Goal: Task Accomplishment & Management: Use online tool/utility

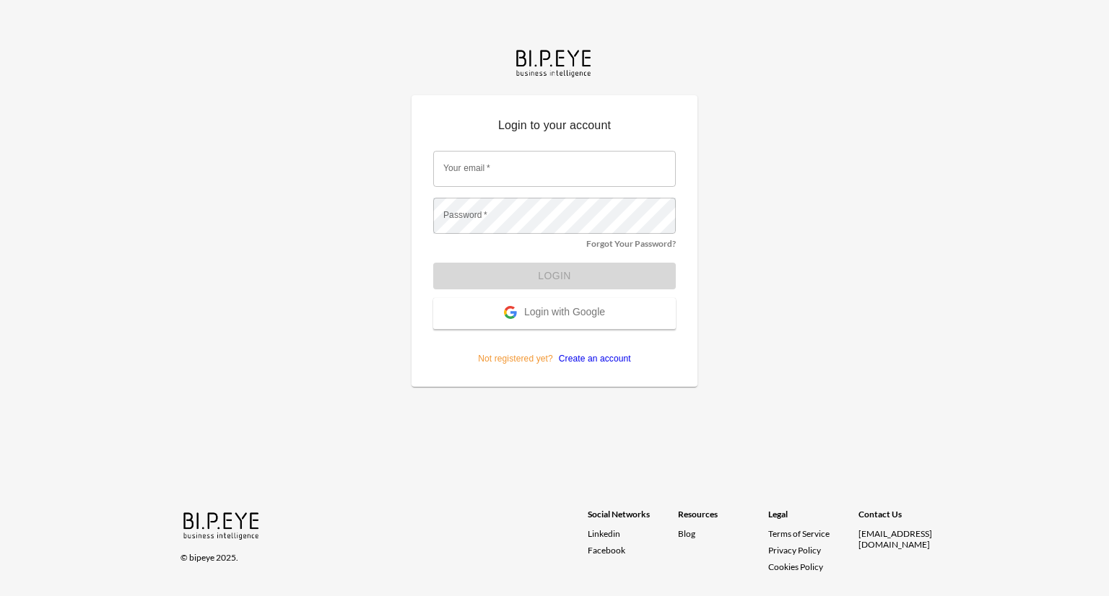
click at [582, 315] on span "Login with Google" at bounding box center [564, 313] width 81 height 14
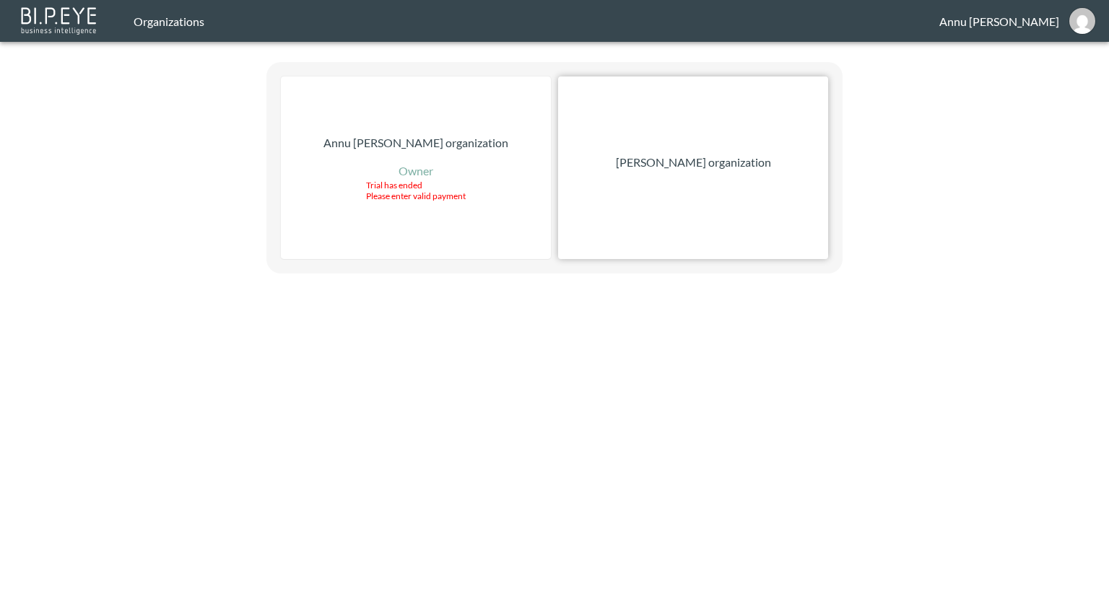
click at [696, 164] on p "[PERSON_NAME] organization" at bounding box center [693, 162] width 155 height 17
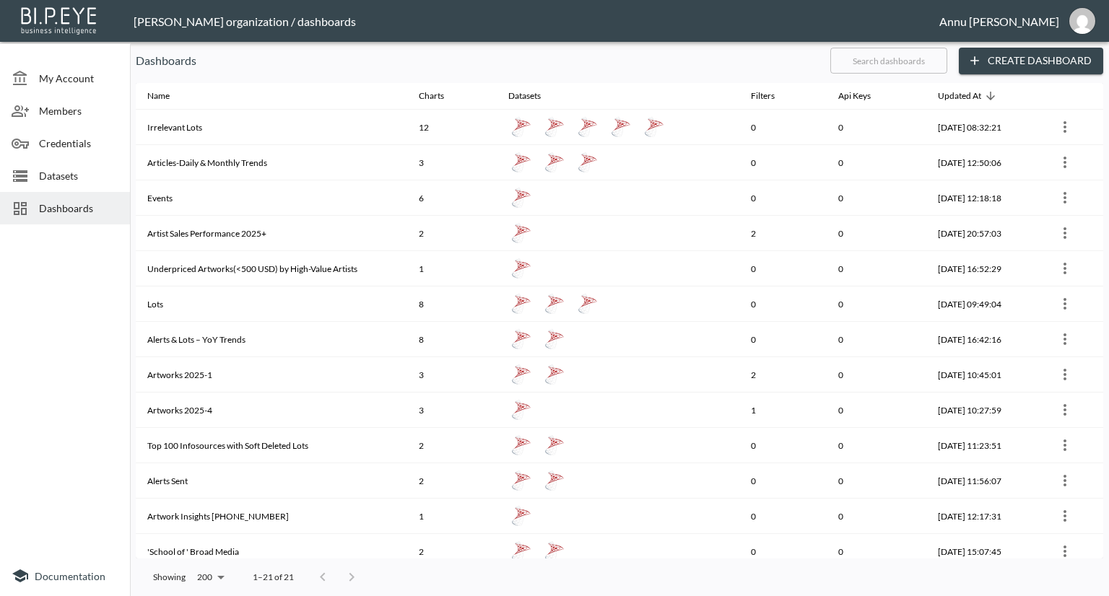
click at [61, 180] on span "Datasets" at bounding box center [78, 175] width 79 height 15
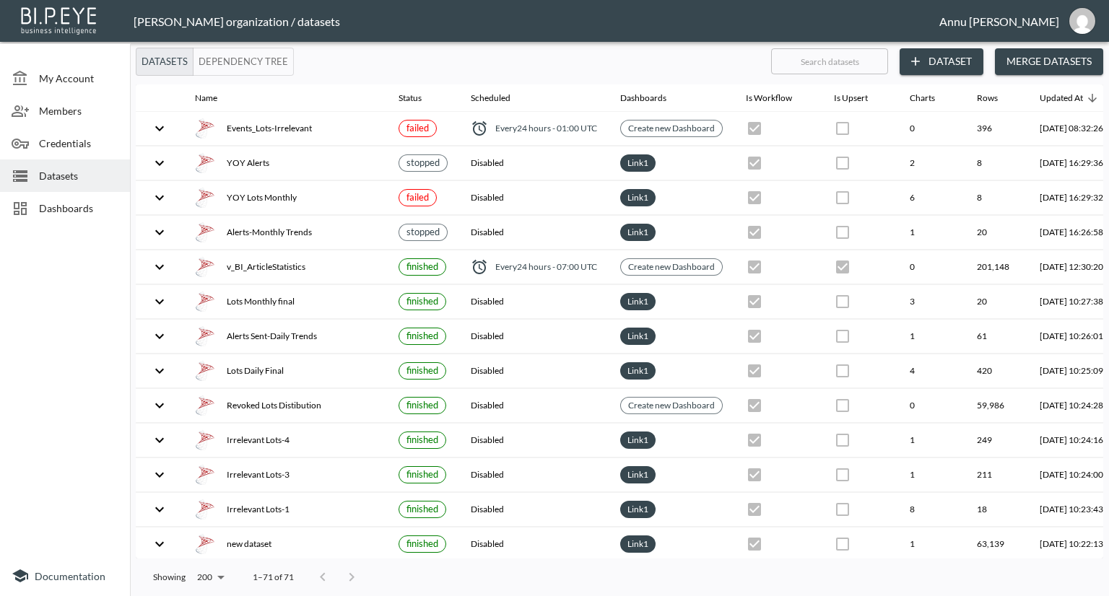
click at [98, 205] on span "Dashboards" at bounding box center [78, 208] width 79 height 15
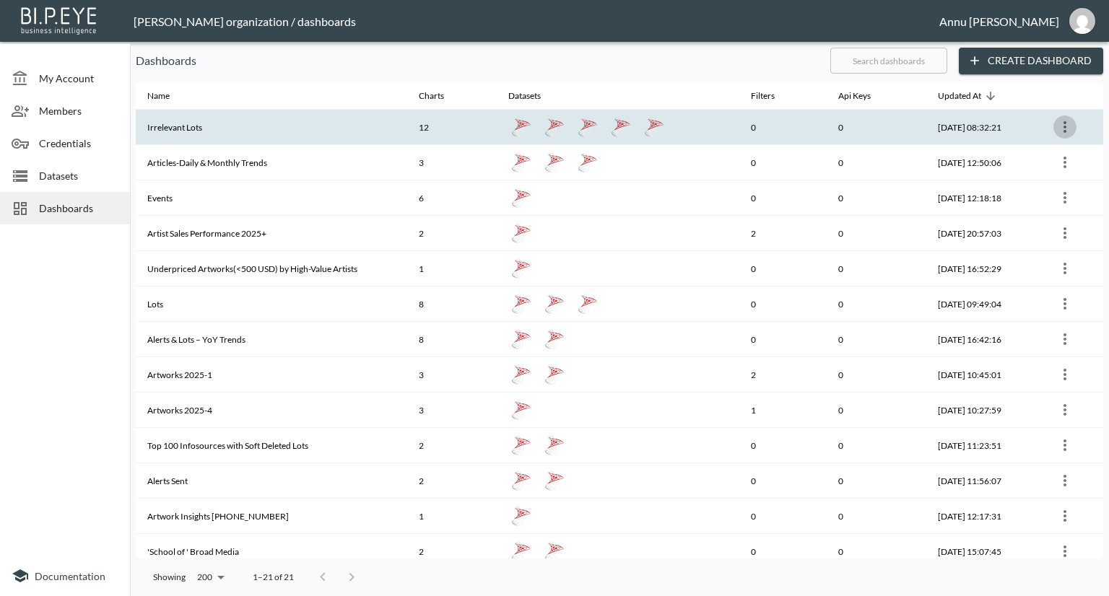
click at [1060, 134] on icon "more" at bounding box center [1064, 126] width 17 height 17
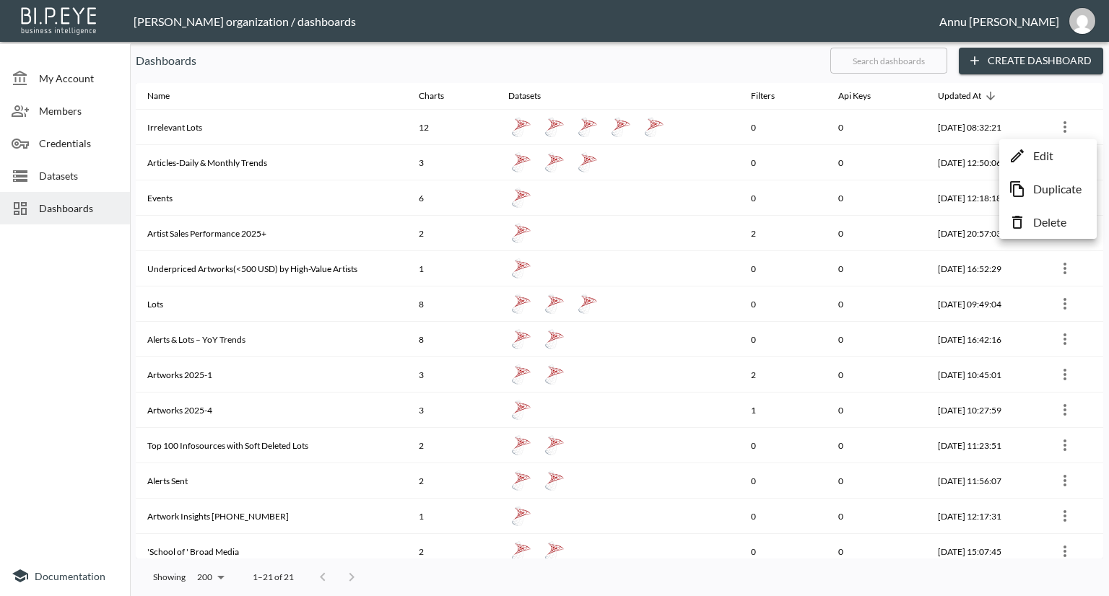
click at [1048, 160] on p "Edit" at bounding box center [1043, 155] width 20 height 17
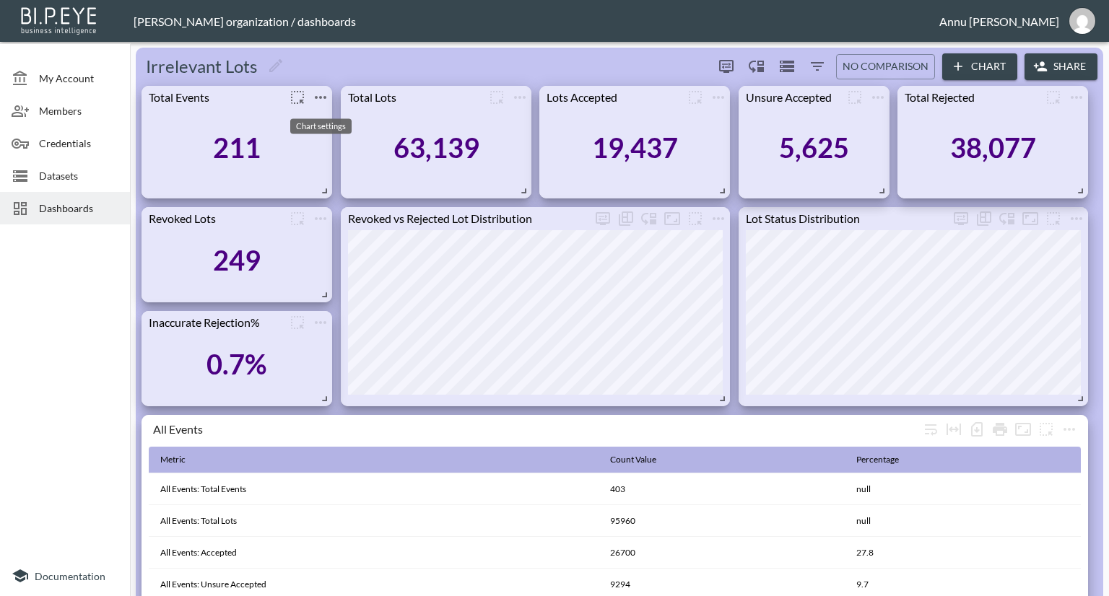
click at [320, 95] on icon "more" at bounding box center [320, 97] width 17 height 17
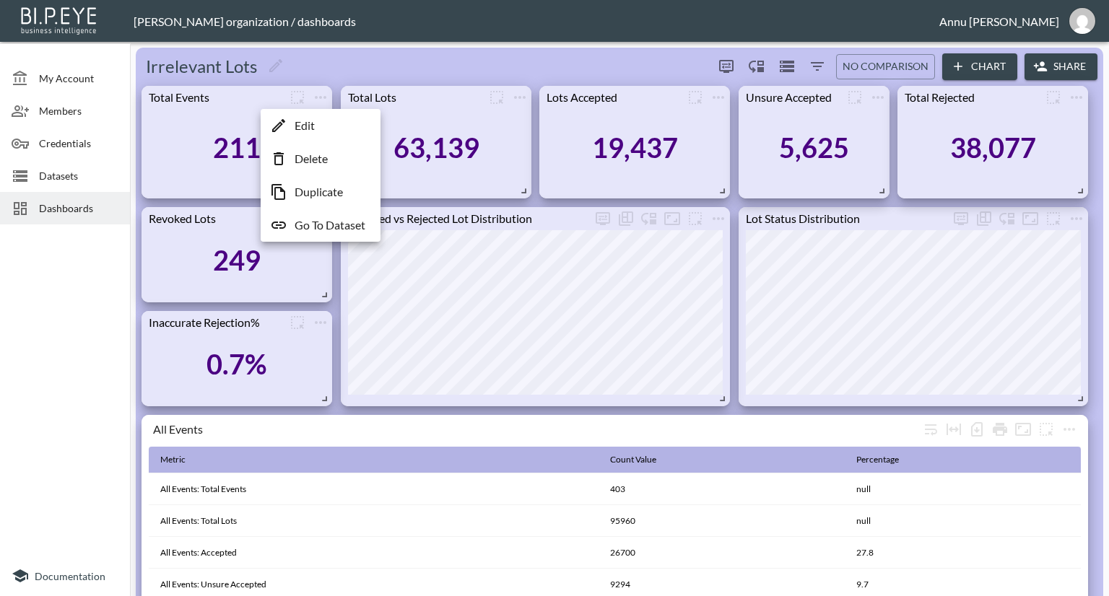
click at [317, 221] on p "Go To Dataset" at bounding box center [330, 225] width 71 height 17
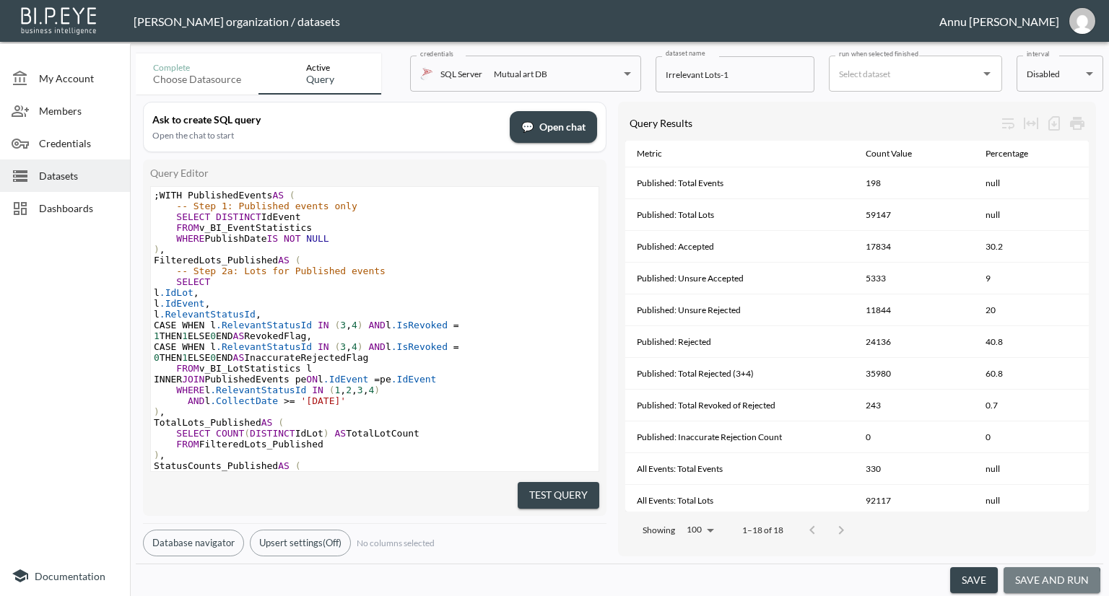
click at [1052, 581] on button "save and run" at bounding box center [1051, 580] width 97 height 27
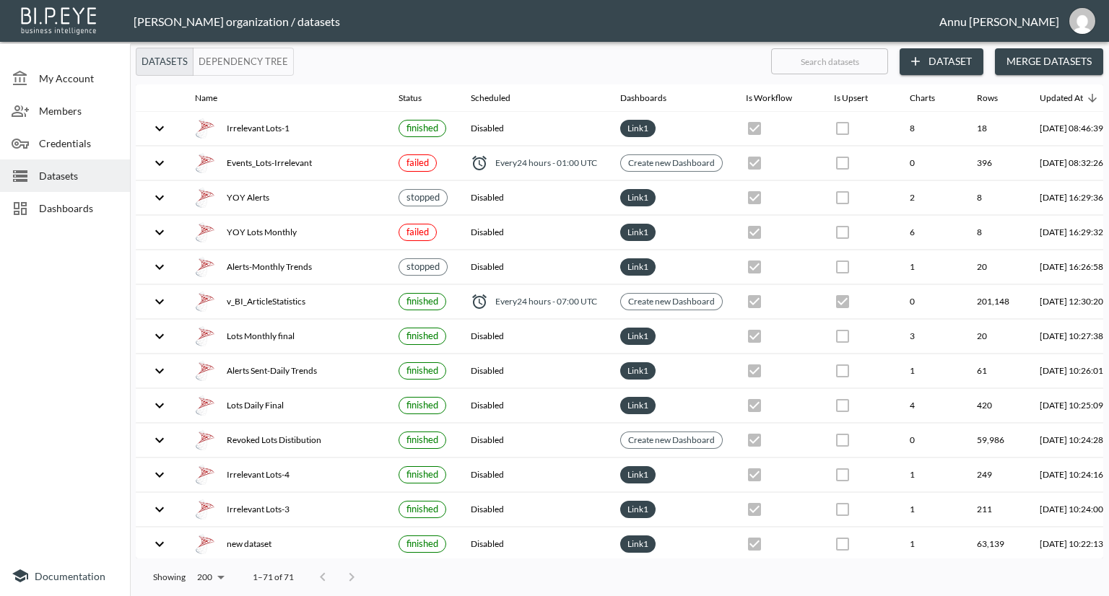
click at [81, 209] on span "Dashboards" at bounding box center [78, 208] width 79 height 15
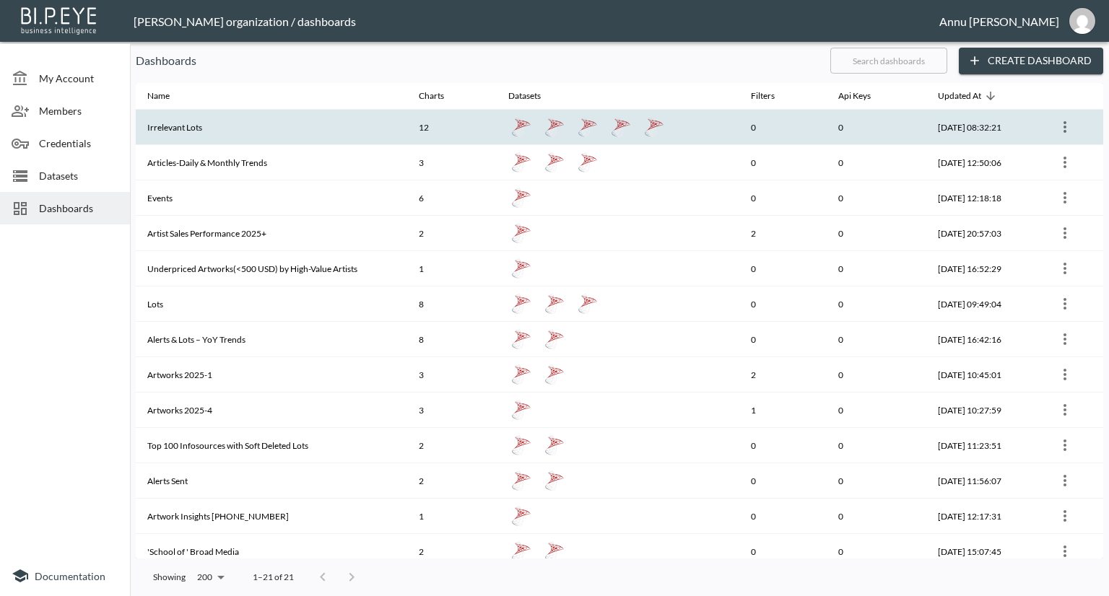
click at [216, 125] on th "Irrelevant Lots" at bounding box center [271, 127] width 271 height 35
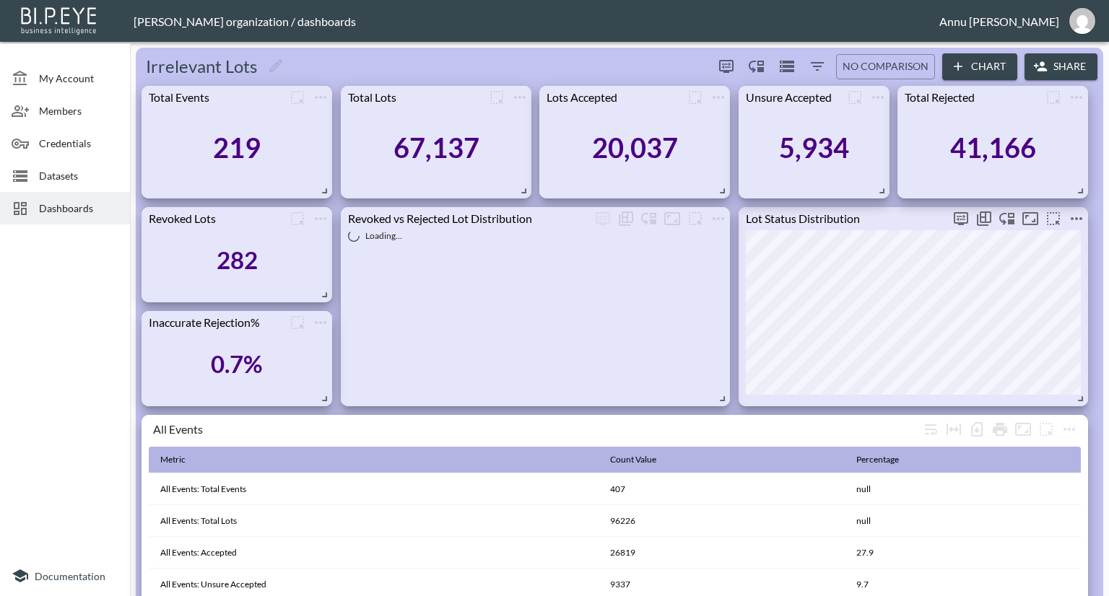
click at [1074, 222] on icon "more" at bounding box center [1076, 218] width 17 height 17
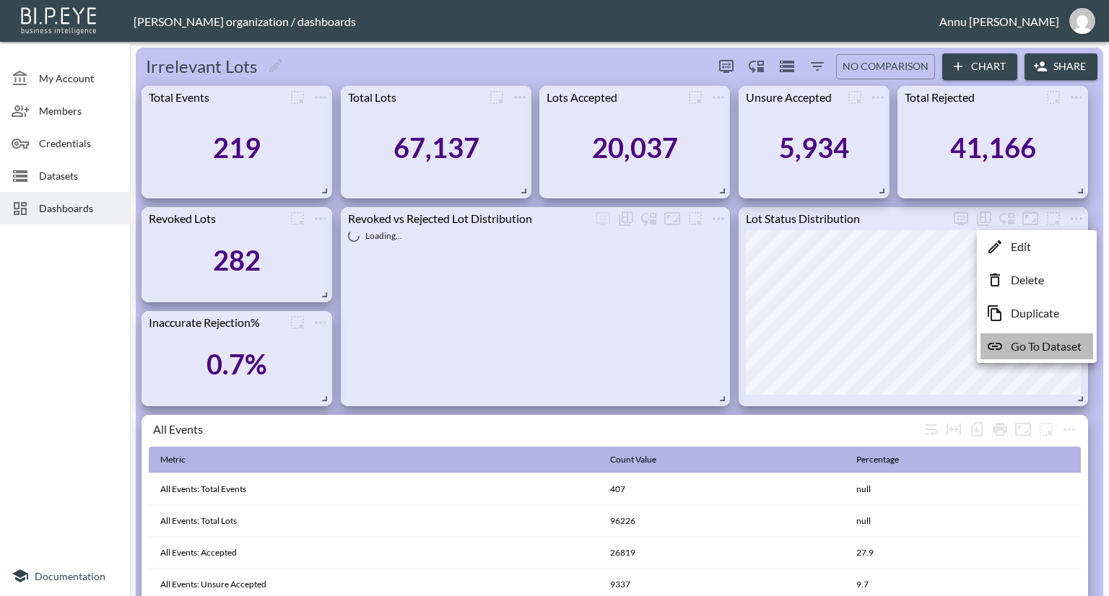
click at [1037, 344] on p "Go To Dataset" at bounding box center [1046, 346] width 71 height 17
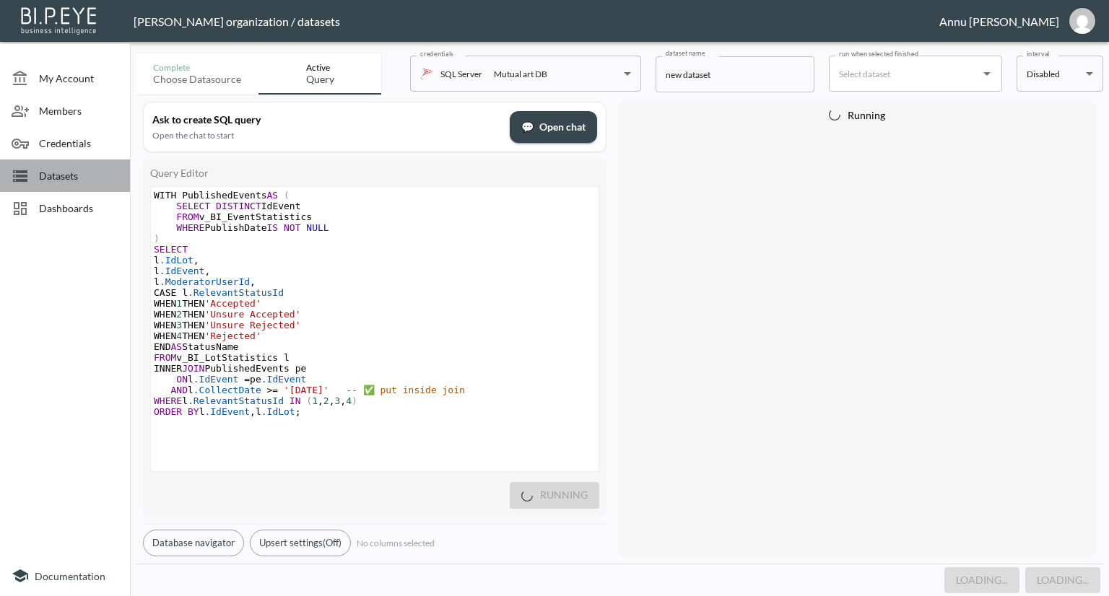
click at [56, 174] on span "Datasets" at bounding box center [78, 175] width 79 height 15
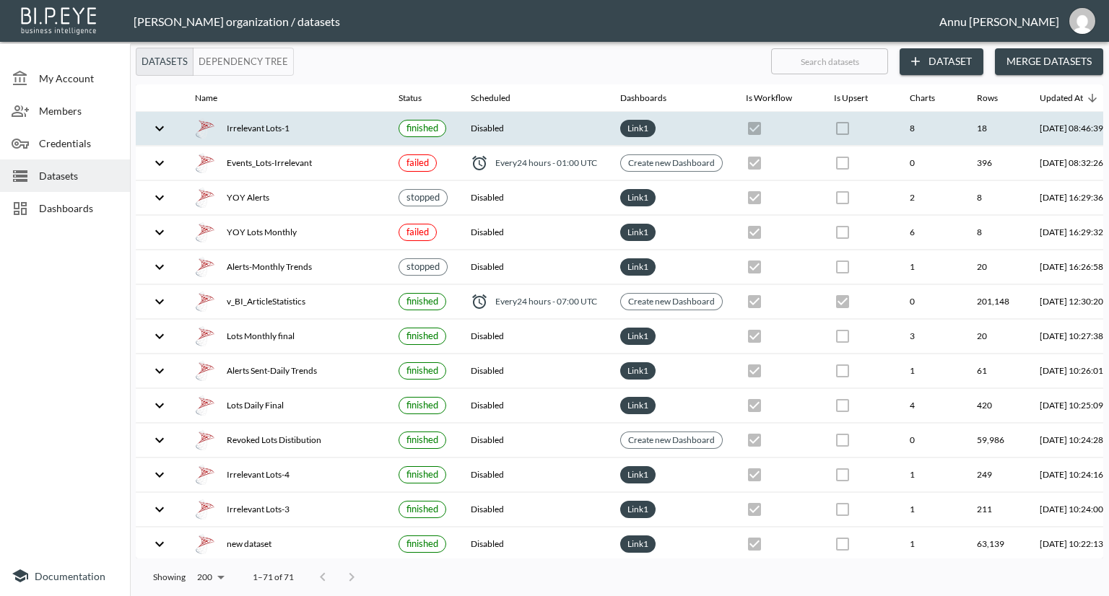
click at [248, 131] on div "Irrelevant Lots-1" at bounding box center [285, 128] width 180 height 20
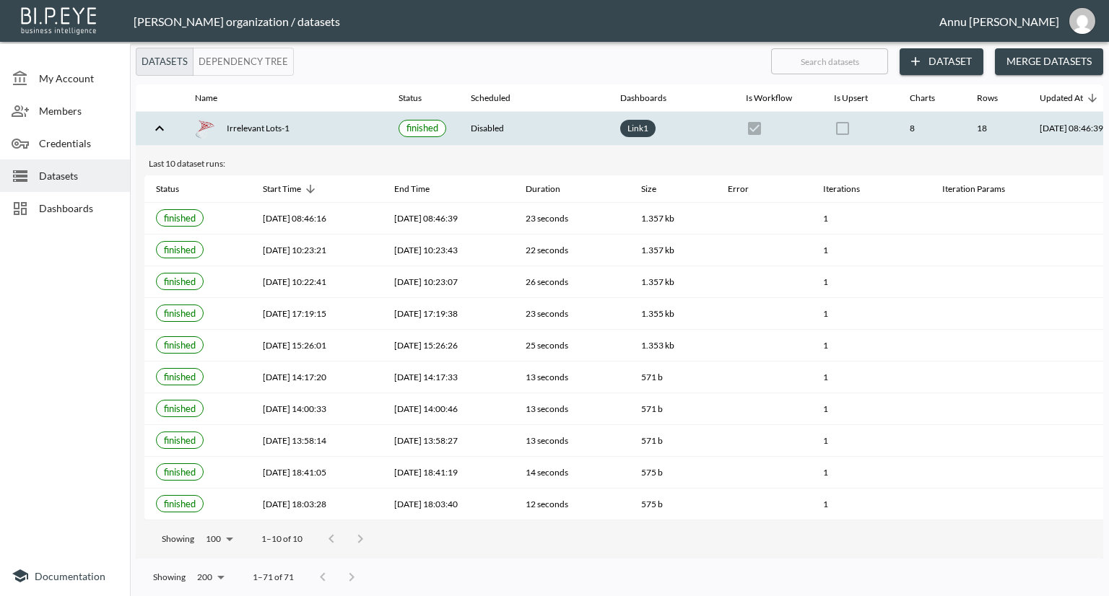
click at [818, 549] on div "Showing 100 100 1–10 of 10" at bounding box center [648, 539] width 1008 height 38
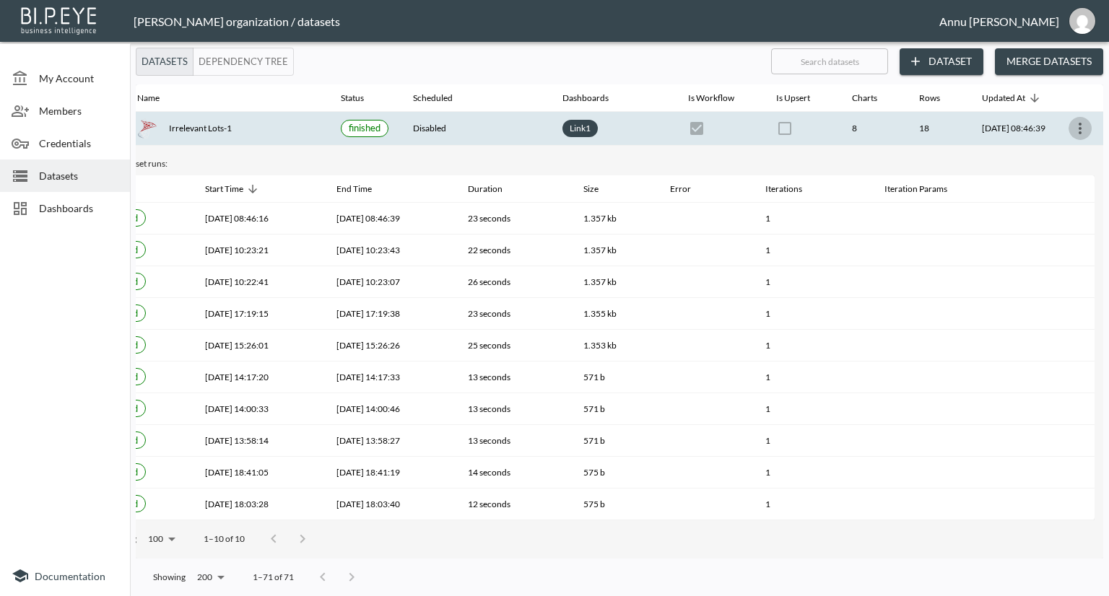
click at [1078, 125] on icon "more" at bounding box center [1079, 129] width 3 height 12
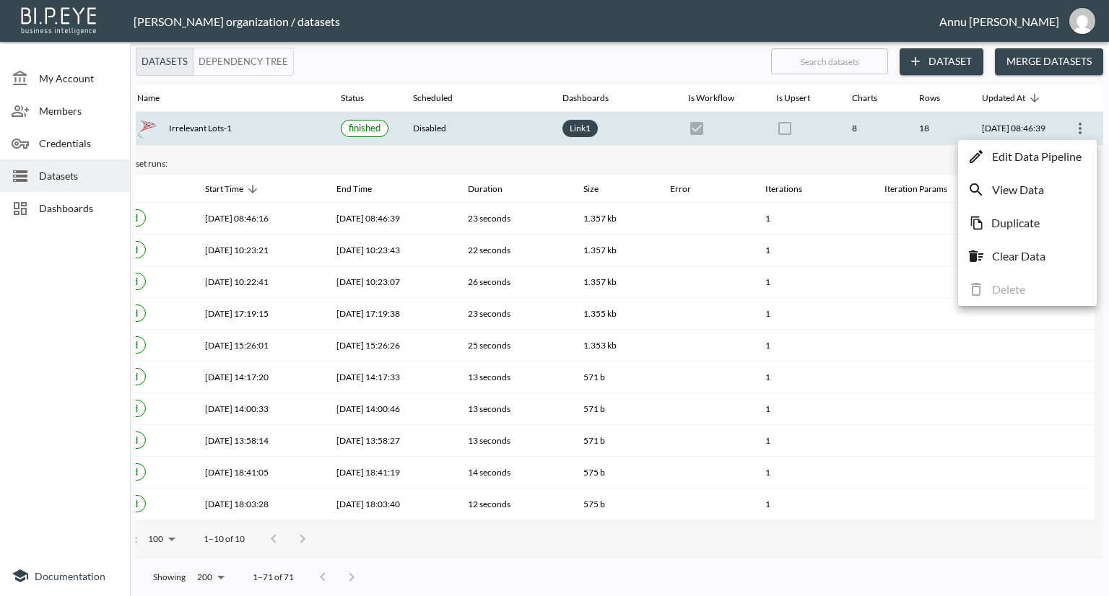
click at [64, 206] on div at bounding box center [554, 298] width 1109 height 596
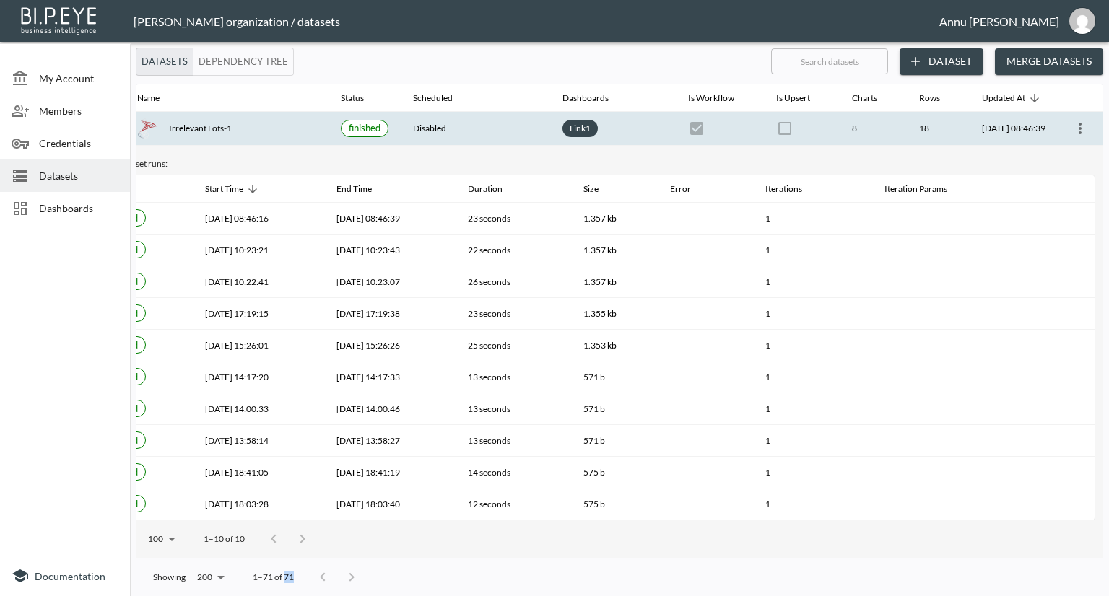
click at [64, 206] on span "Dashboards" at bounding box center [78, 208] width 79 height 15
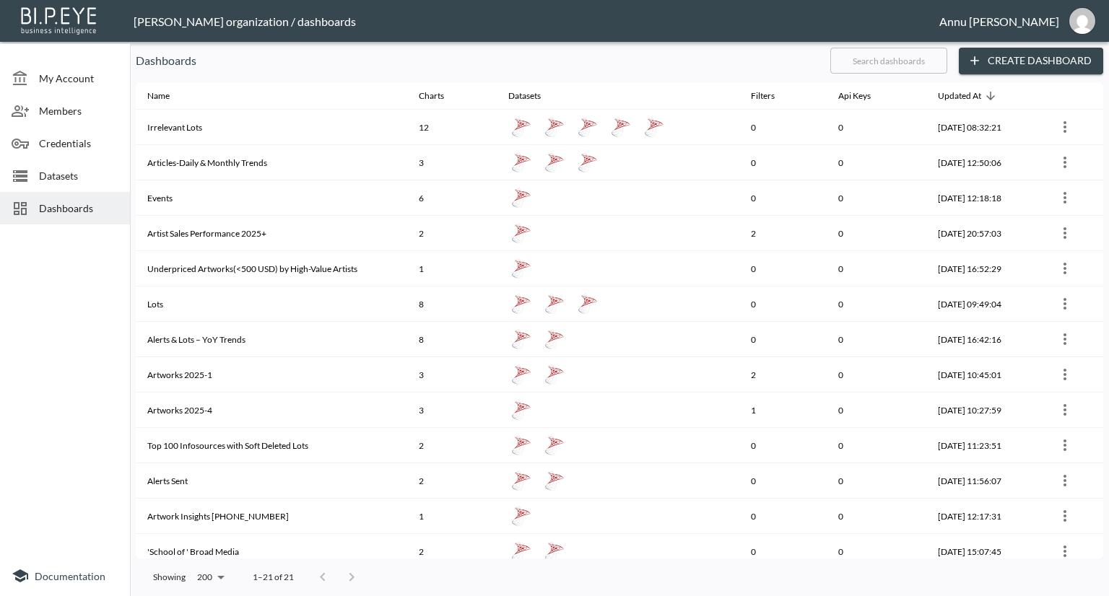
click at [63, 287] on div at bounding box center [65, 393] width 130 height 326
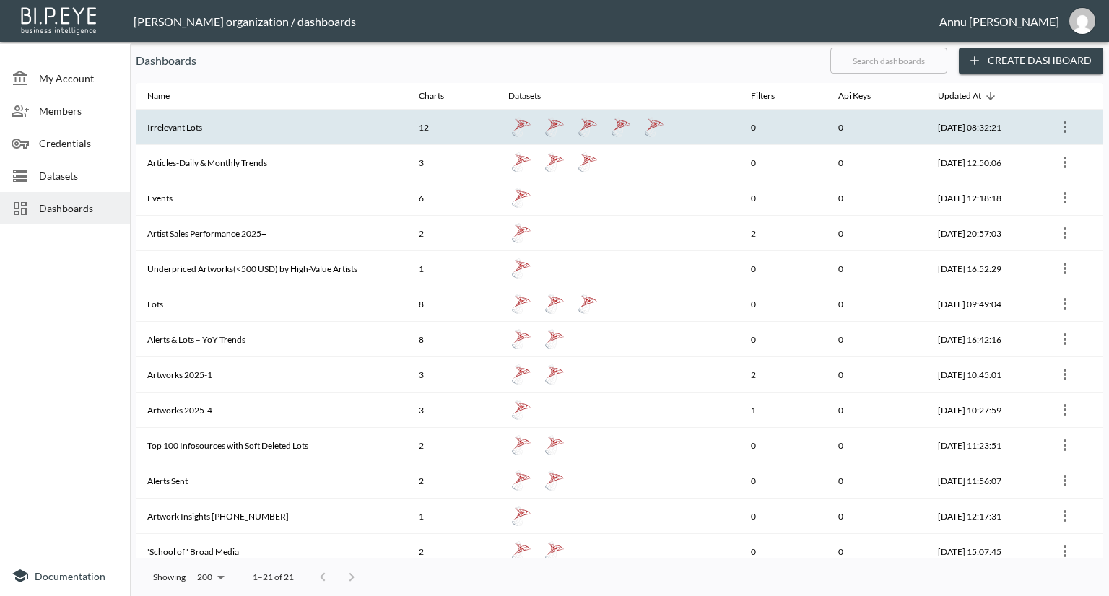
click at [185, 126] on th "Irrelevant Lots" at bounding box center [271, 127] width 271 height 35
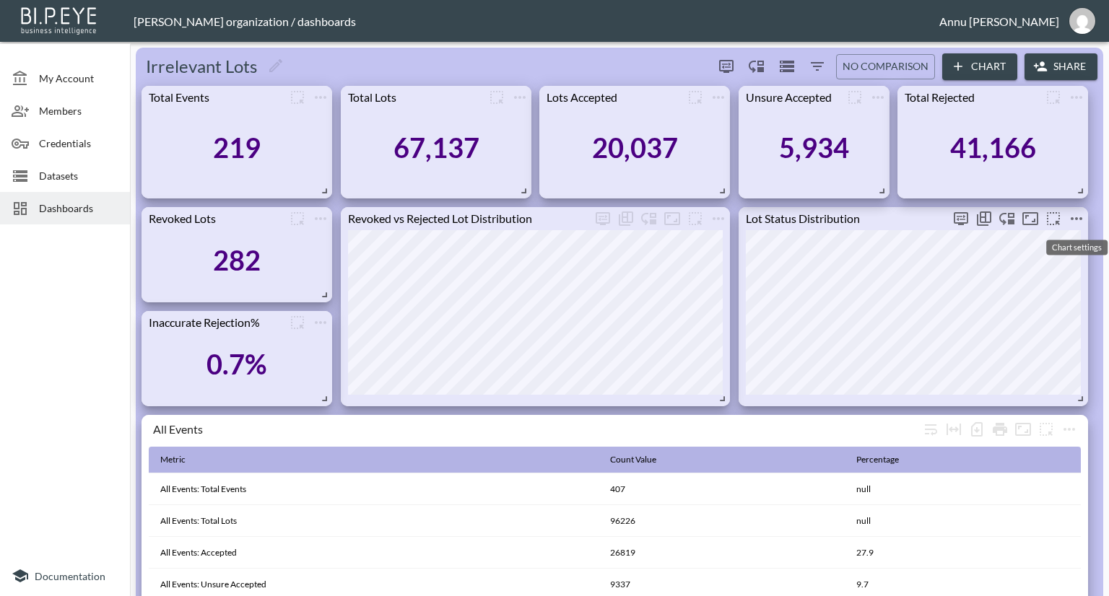
click at [1076, 214] on icon "more" at bounding box center [1076, 218] width 17 height 17
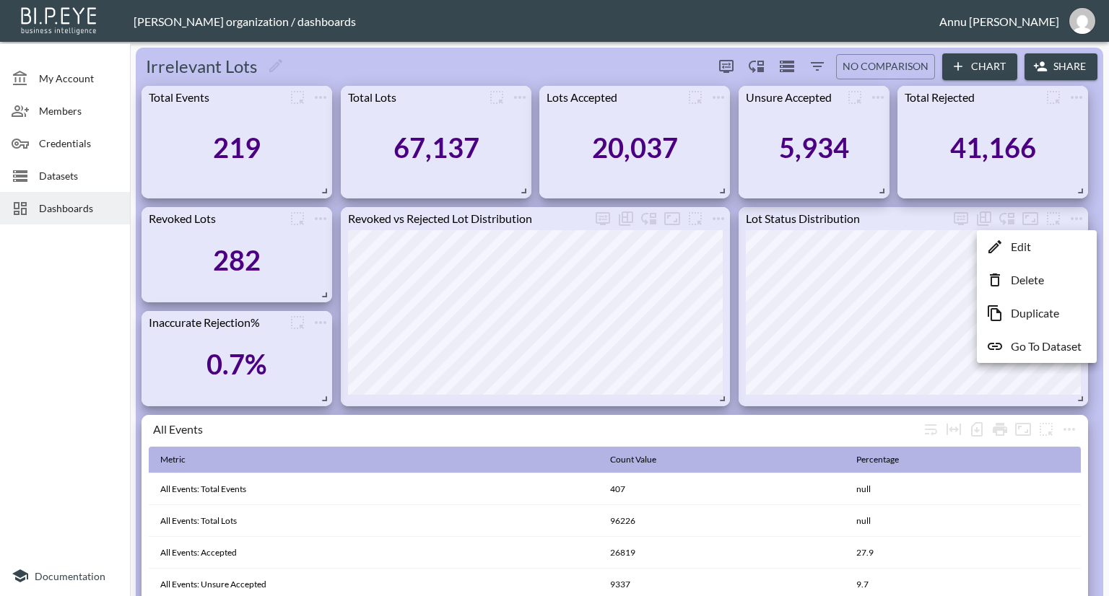
click at [1041, 348] on p "Go To Dataset" at bounding box center [1046, 346] width 71 height 17
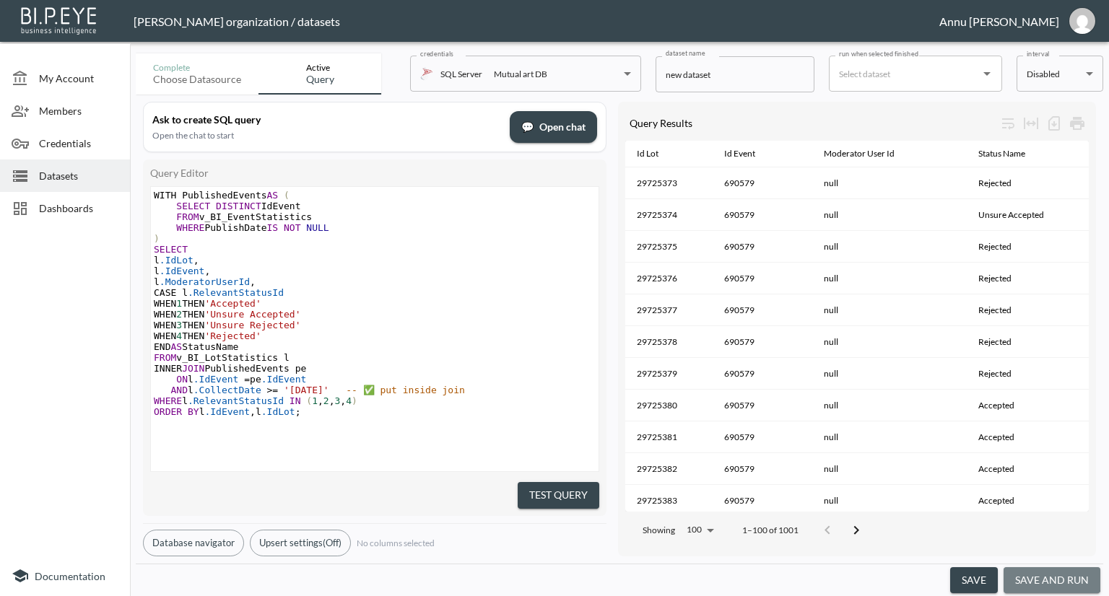
click at [1042, 575] on button "save and run" at bounding box center [1051, 580] width 97 height 27
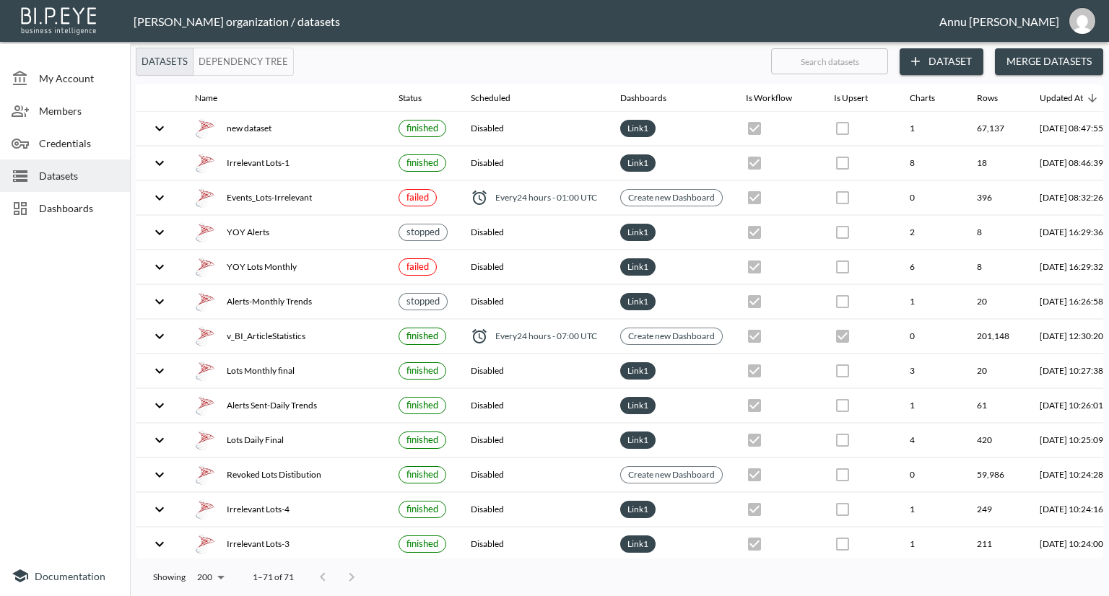
click at [49, 215] on span "Dashboards" at bounding box center [78, 208] width 79 height 15
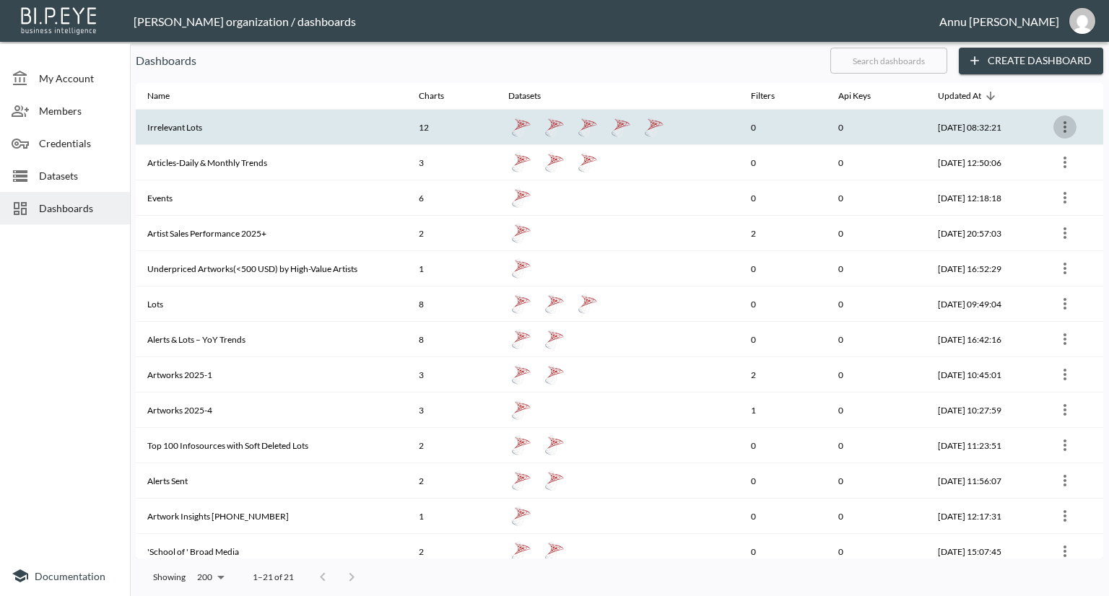
click at [1063, 131] on icon "more" at bounding box center [1064, 126] width 17 height 17
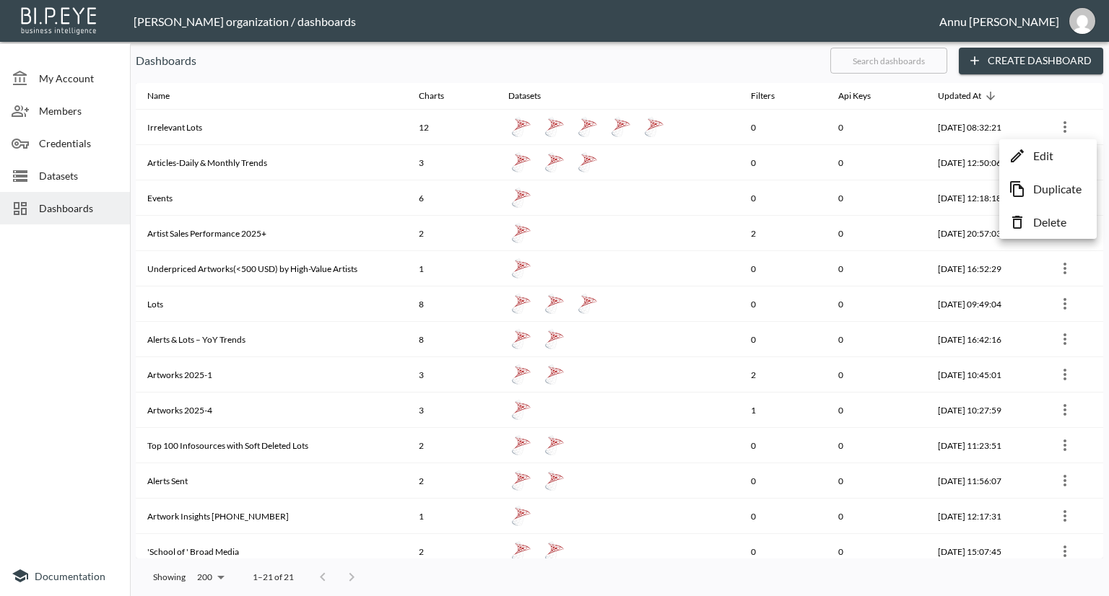
click at [1051, 154] on p "Edit" at bounding box center [1043, 155] width 20 height 17
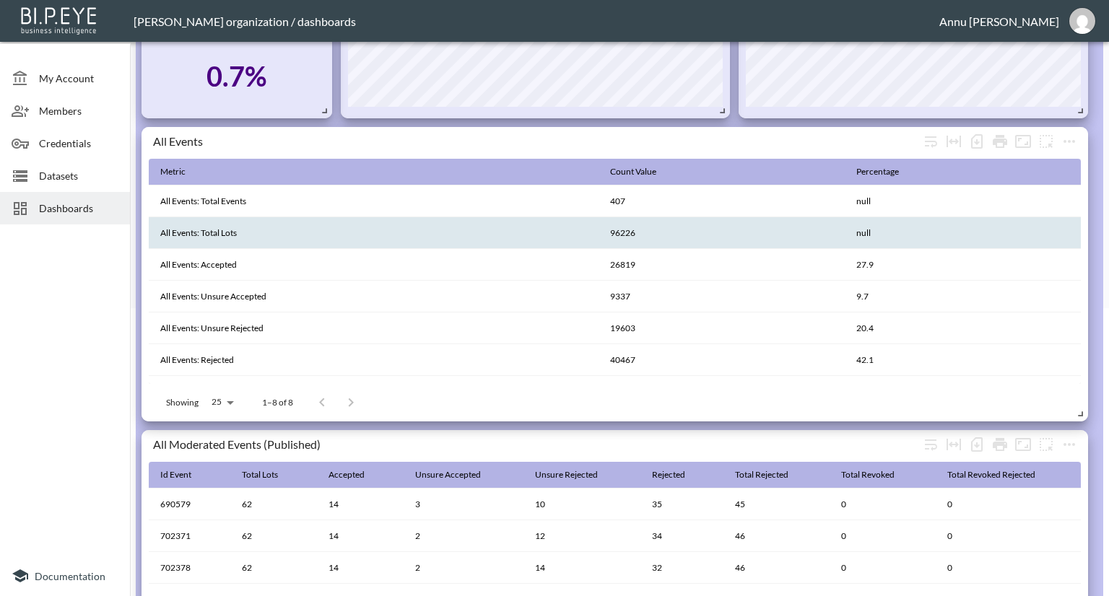
scroll to position [289, 0]
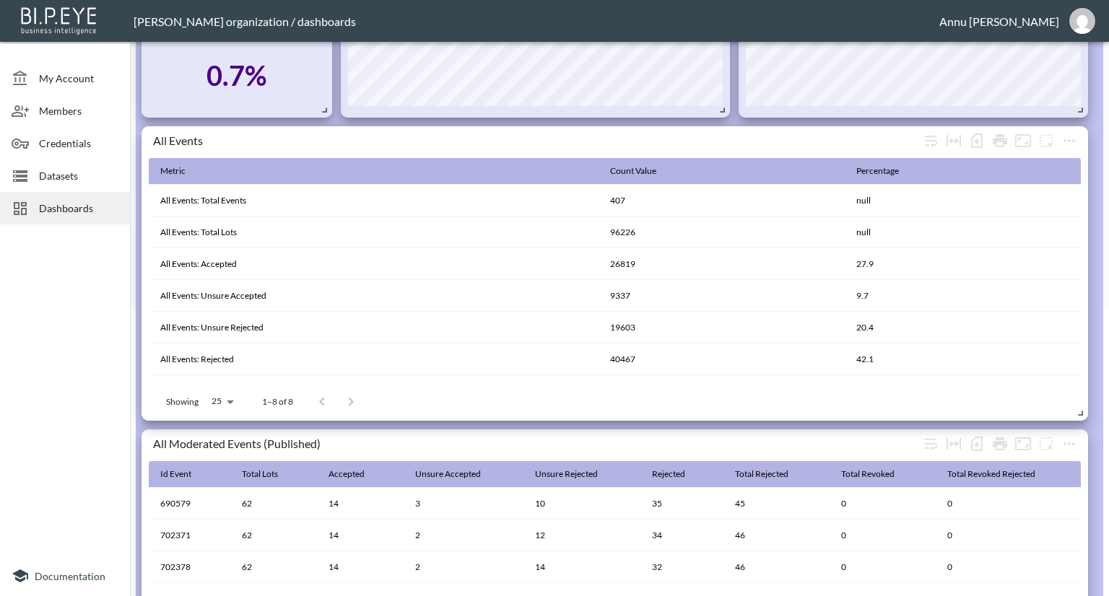
click at [1081, 139] on div "All Events Metric Count Value Percentage All Events: Total Events 407 null All …" at bounding box center [614, 273] width 946 height 295
click at [1075, 139] on icon "more" at bounding box center [1068, 140] width 17 height 17
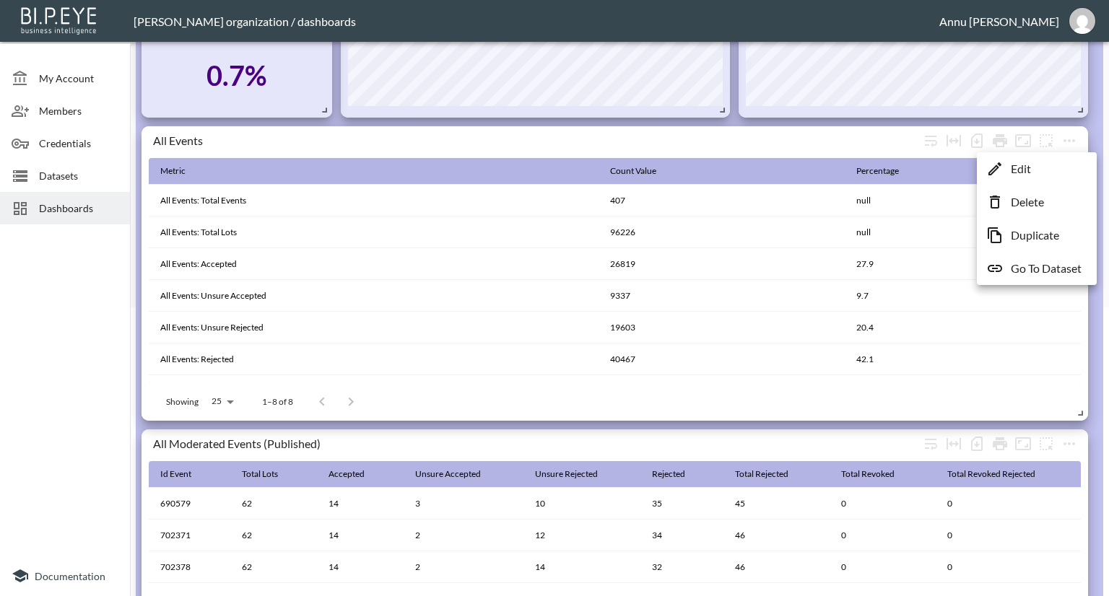
click at [1057, 270] on p "Go To Dataset" at bounding box center [1046, 268] width 71 height 17
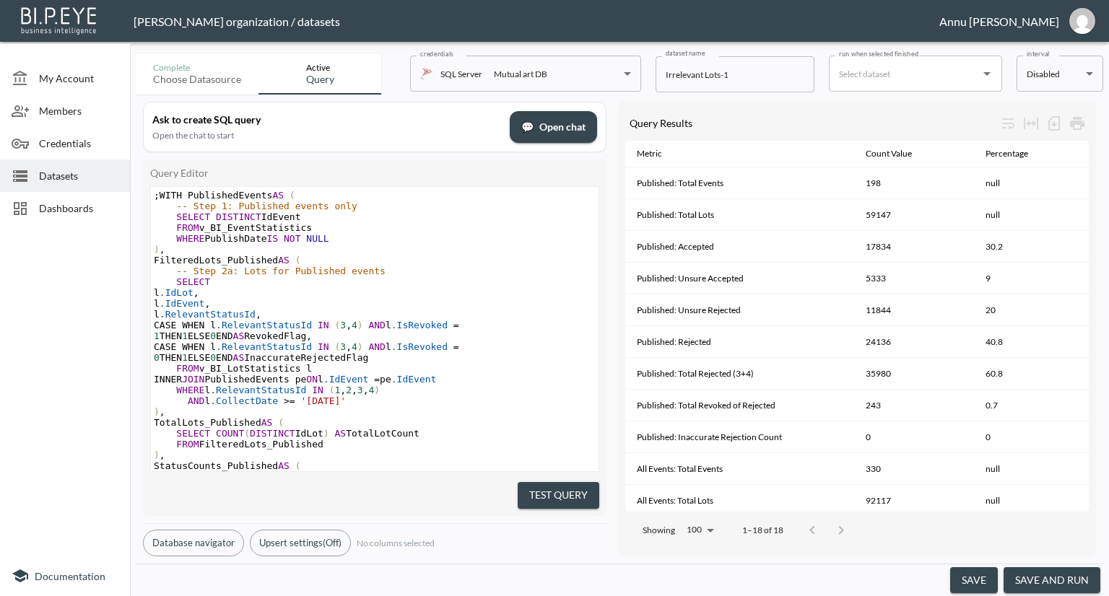
click at [1066, 577] on button "save and run" at bounding box center [1051, 580] width 97 height 27
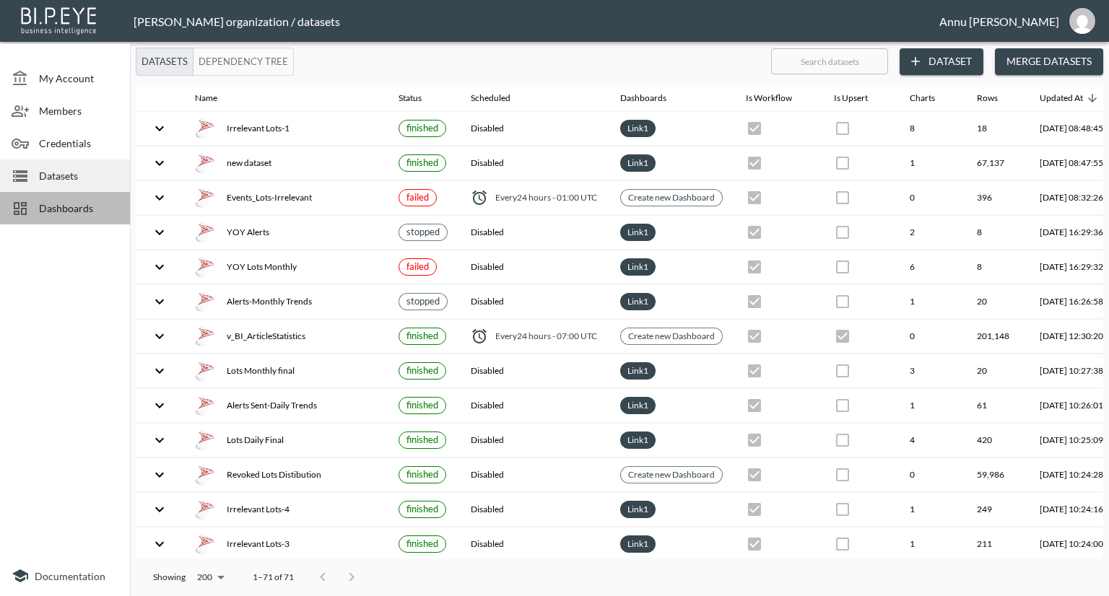
click at [77, 197] on div "Dashboards" at bounding box center [65, 208] width 130 height 32
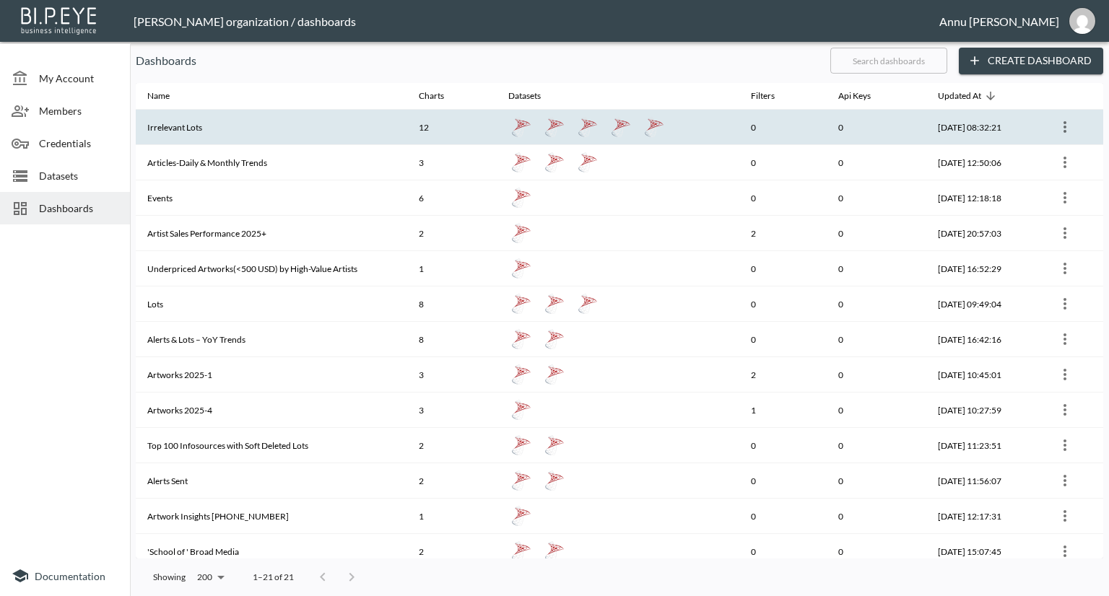
click at [1060, 126] on icon "more" at bounding box center [1064, 126] width 17 height 17
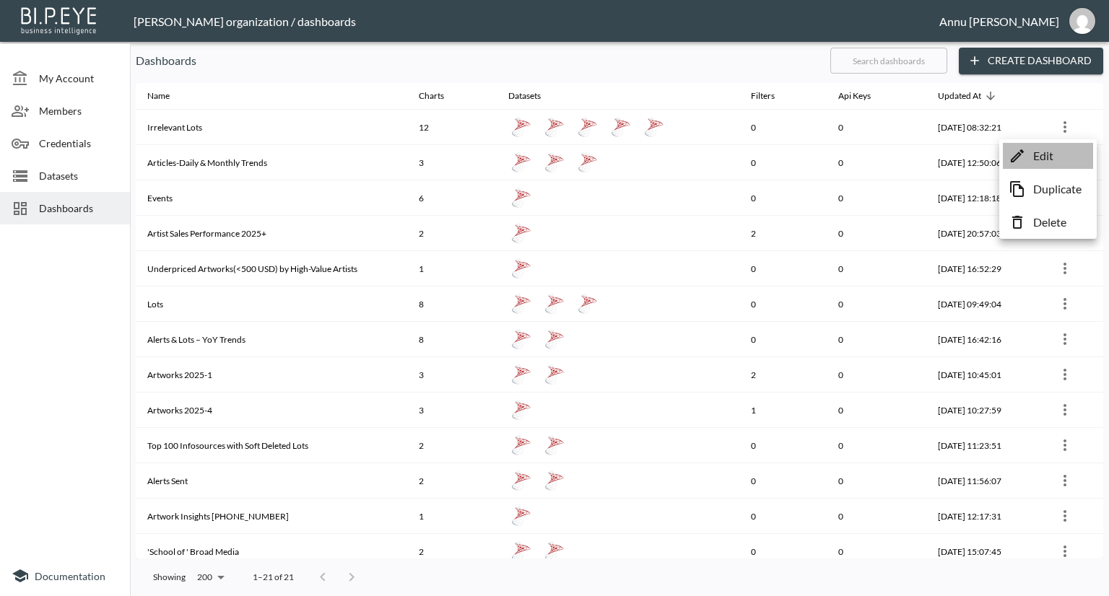
click at [1057, 152] on li "Edit" at bounding box center [1048, 156] width 90 height 26
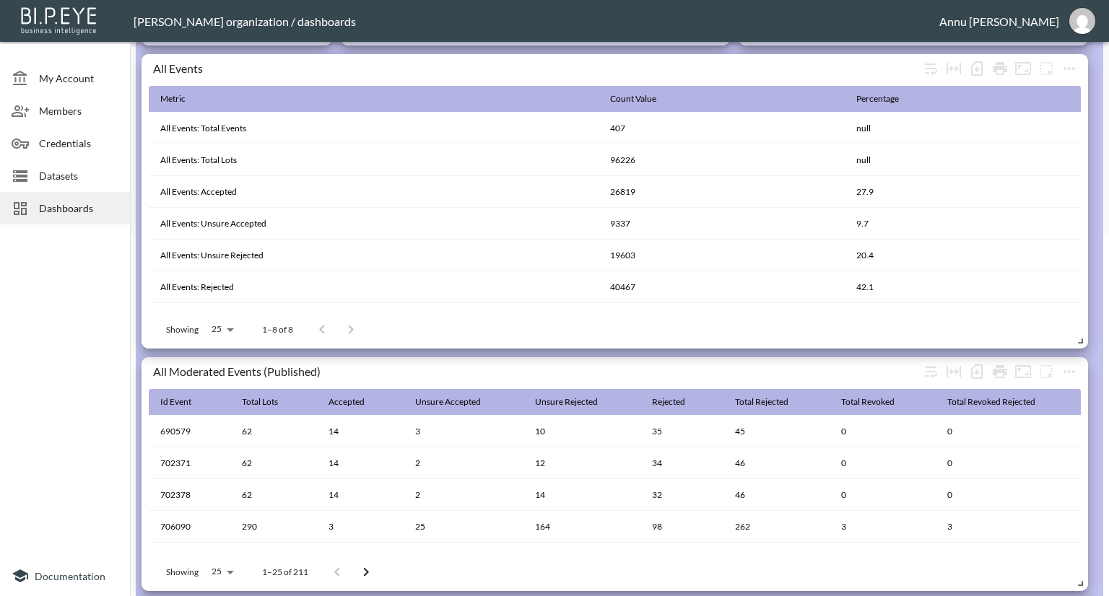
scroll to position [577, 0]
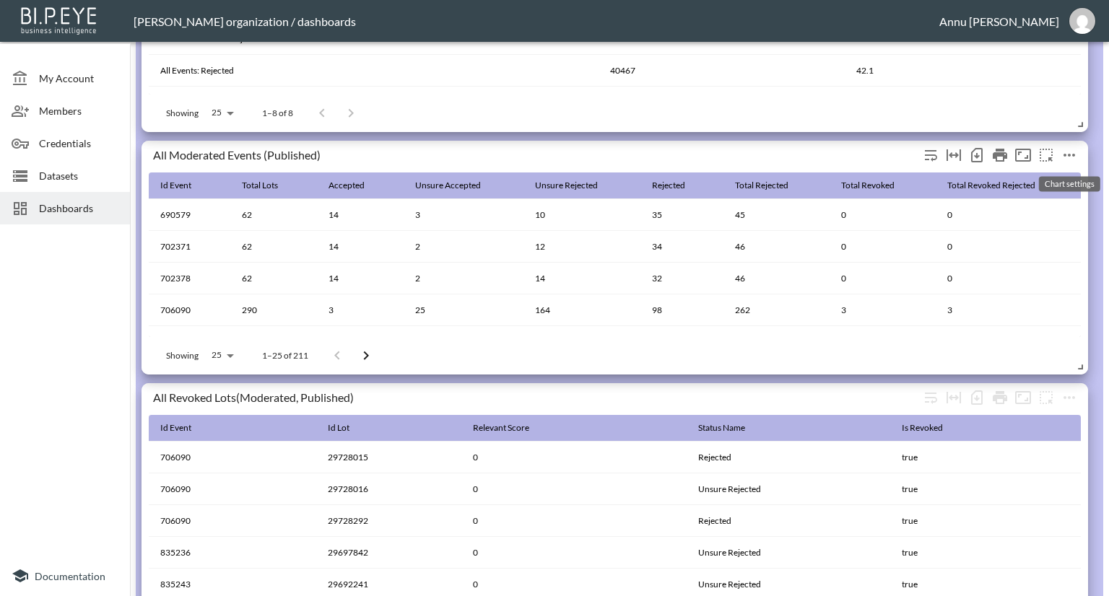
click at [1074, 157] on icon "more" at bounding box center [1068, 155] width 17 height 17
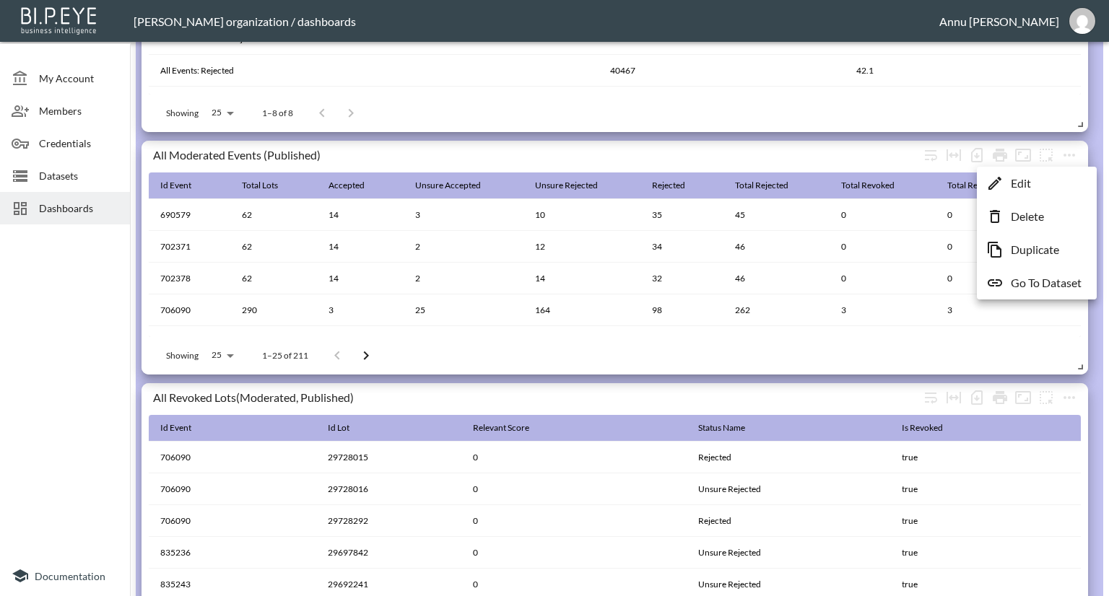
click at [1046, 282] on p "Go To Dataset" at bounding box center [1046, 282] width 71 height 17
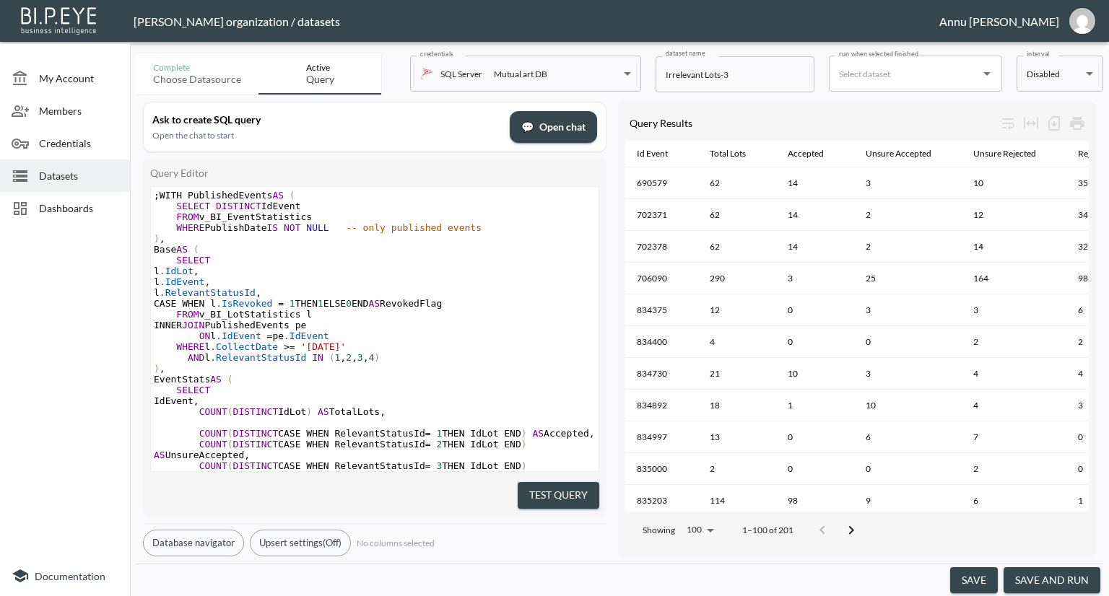
click at [1029, 575] on button "save and run" at bounding box center [1051, 580] width 97 height 27
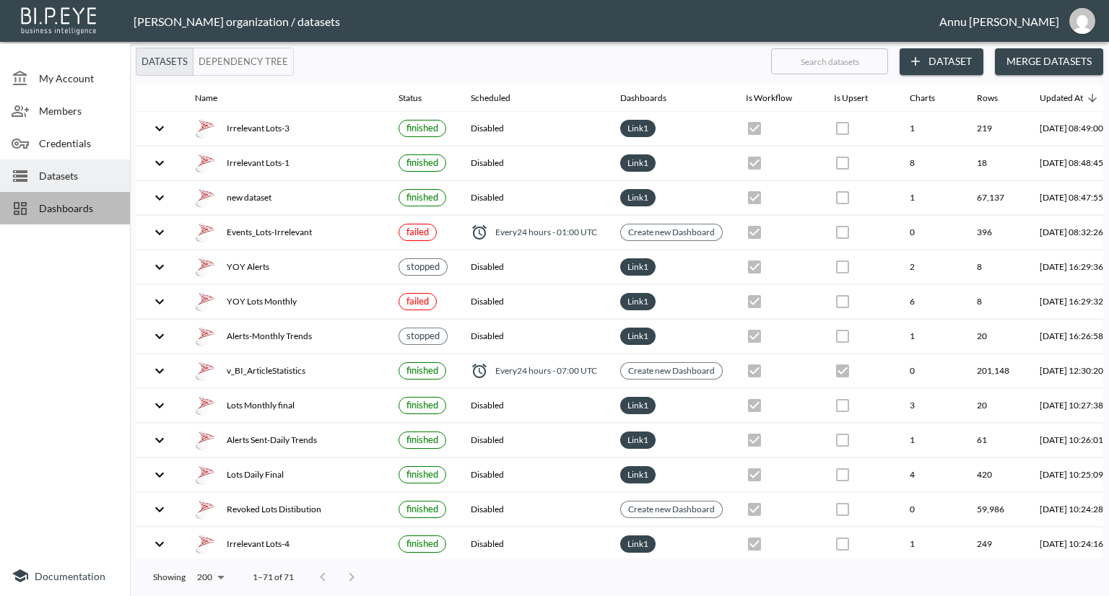
click at [94, 214] on span "Dashboards" at bounding box center [78, 208] width 79 height 15
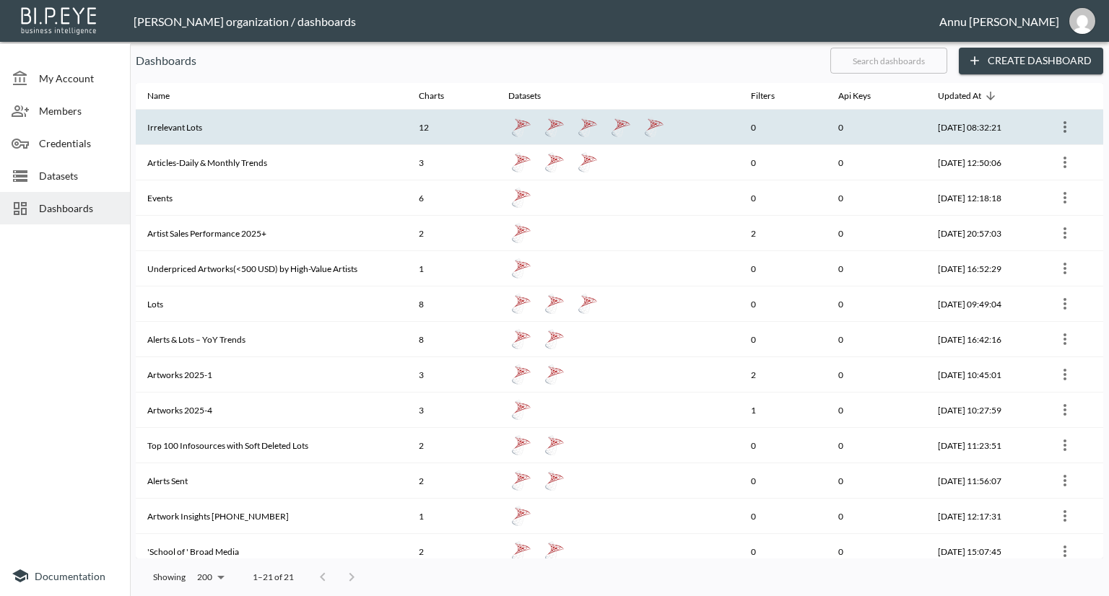
click at [365, 141] on th "Irrelevant Lots" at bounding box center [271, 127] width 271 height 35
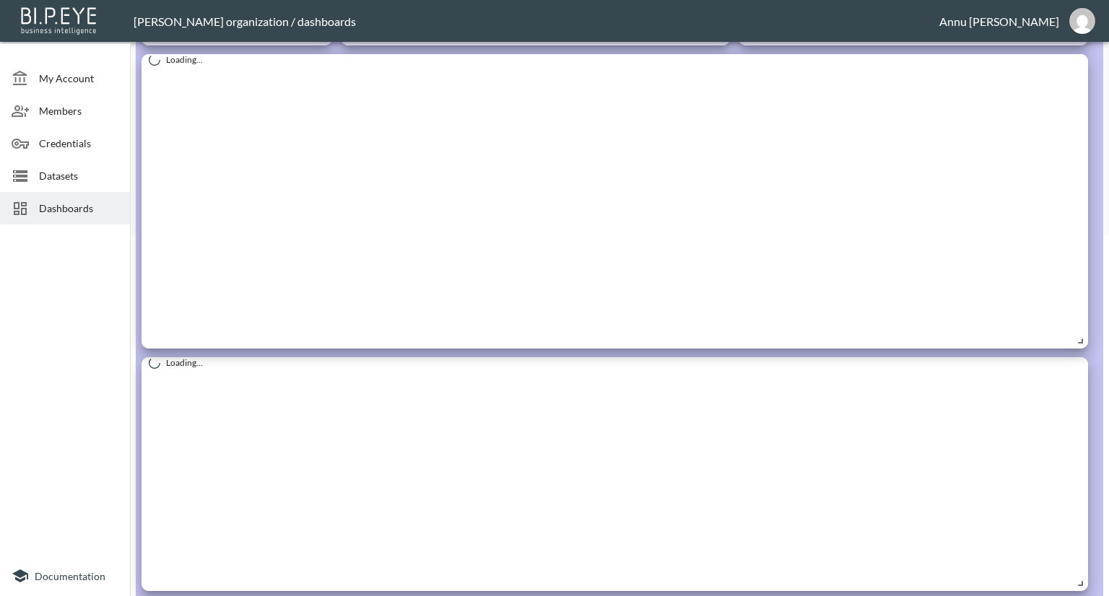
scroll to position [650, 0]
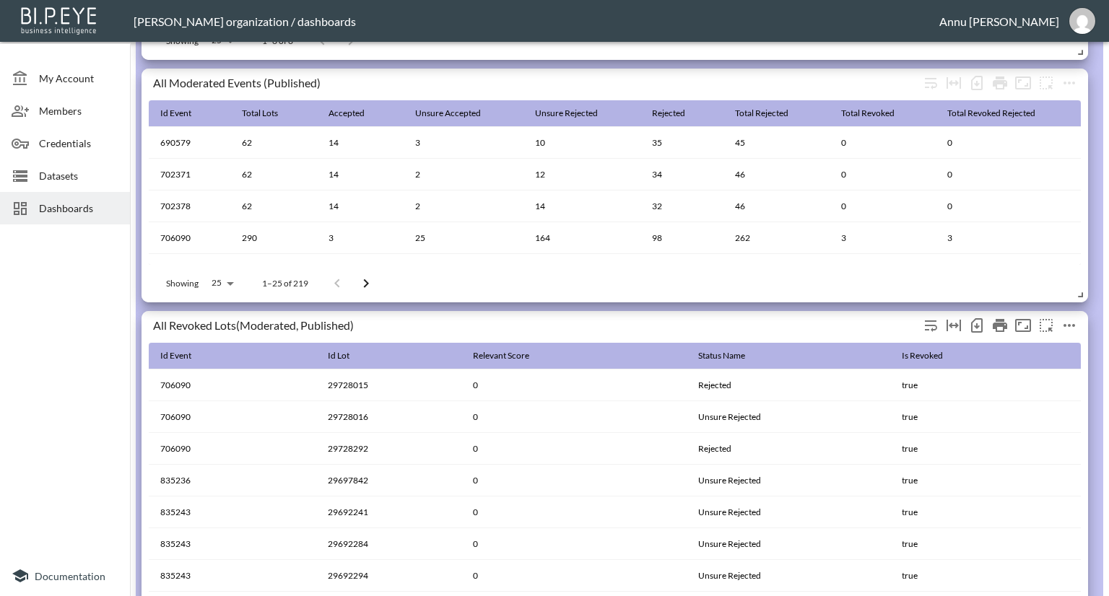
click at [1073, 325] on icon "more" at bounding box center [1069, 325] width 12 height 3
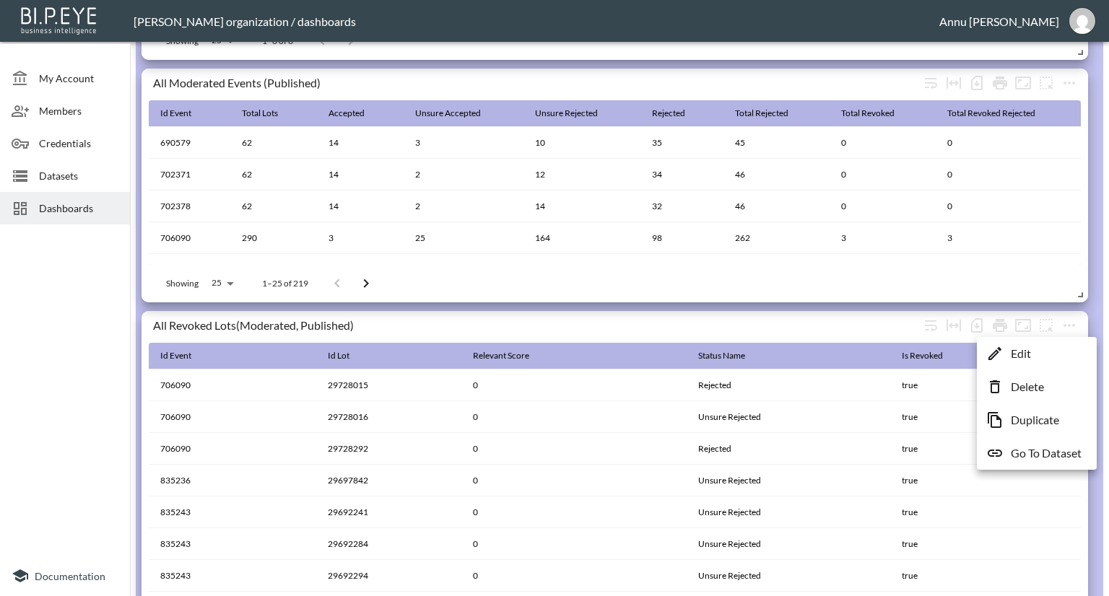
click at [1062, 453] on p "Go To Dataset" at bounding box center [1046, 453] width 71 height 17
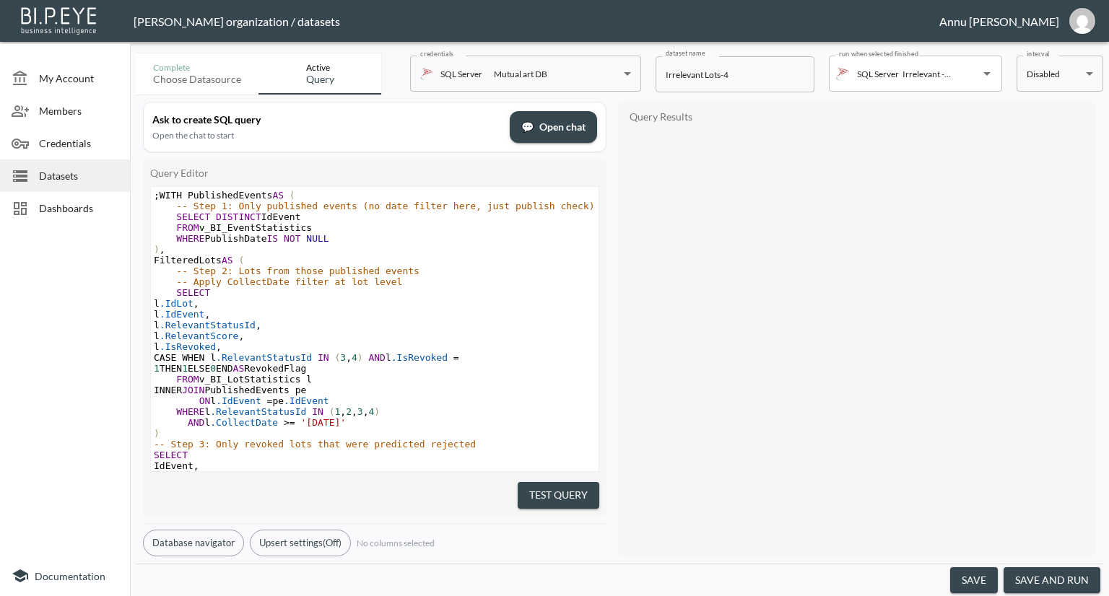
click at [1068, 581] on button "save and run" at bounding box center [1051, 580] width 97 height 27
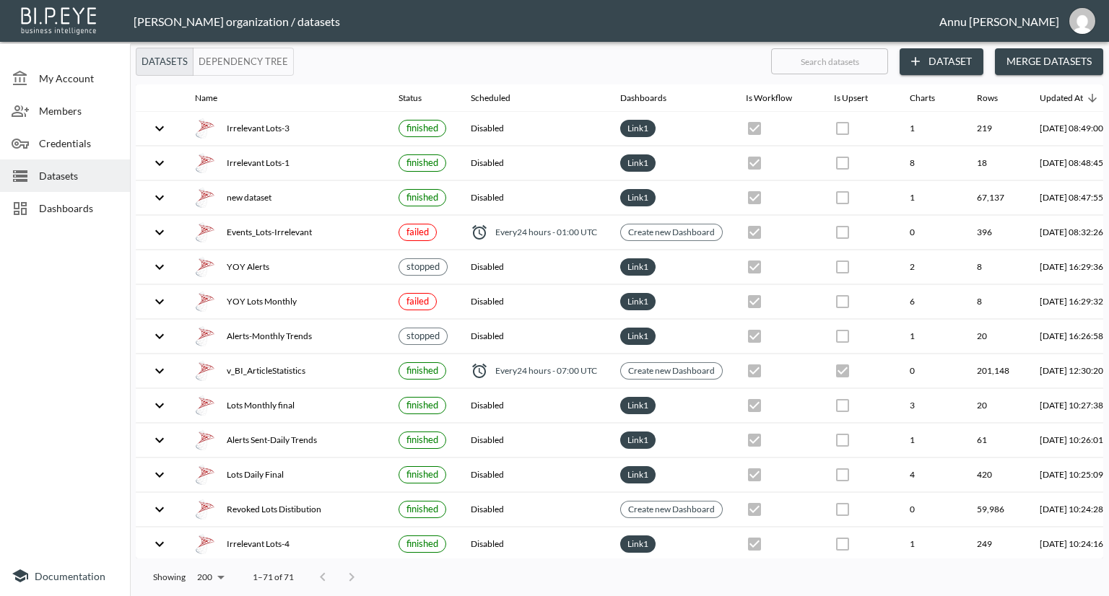
checkbox input "false"
checkbox input "true"
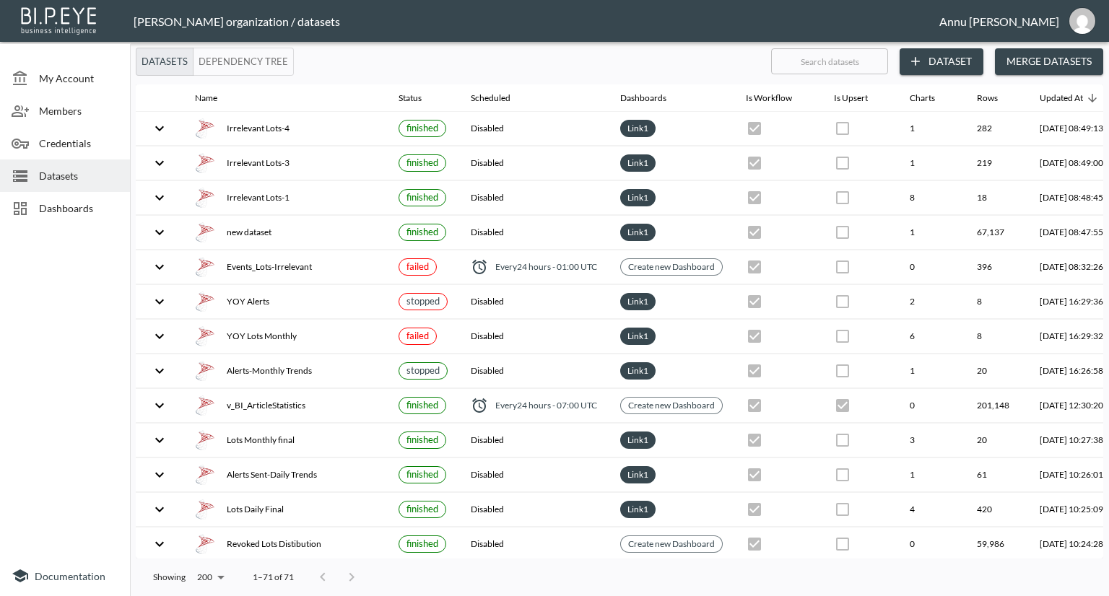
click at [71, 211] on span "Dashboards" at bounding box center [78, 208] width 79 height 15
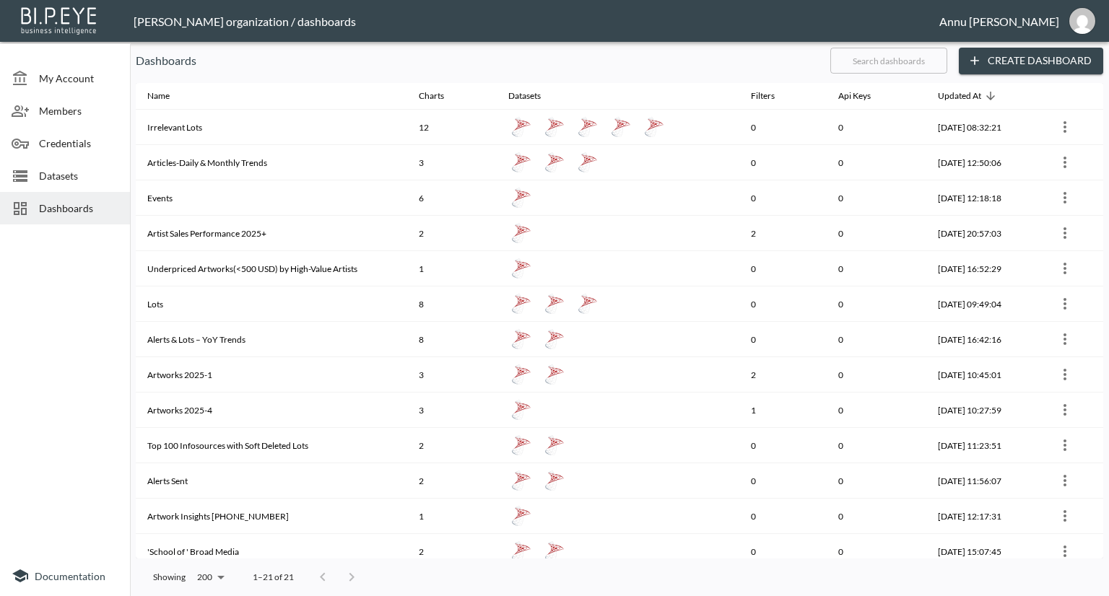
click at [95, 178] on span "Datasets" at bounding box center [78, 175] width 79 height 15
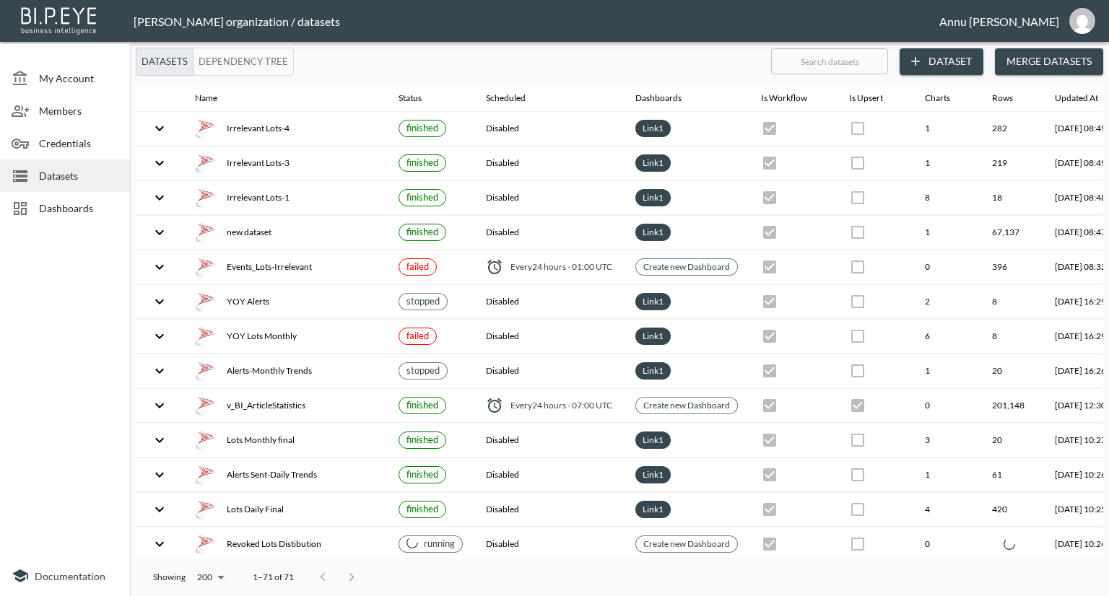
checkbox input "false"
checkbox input "true"
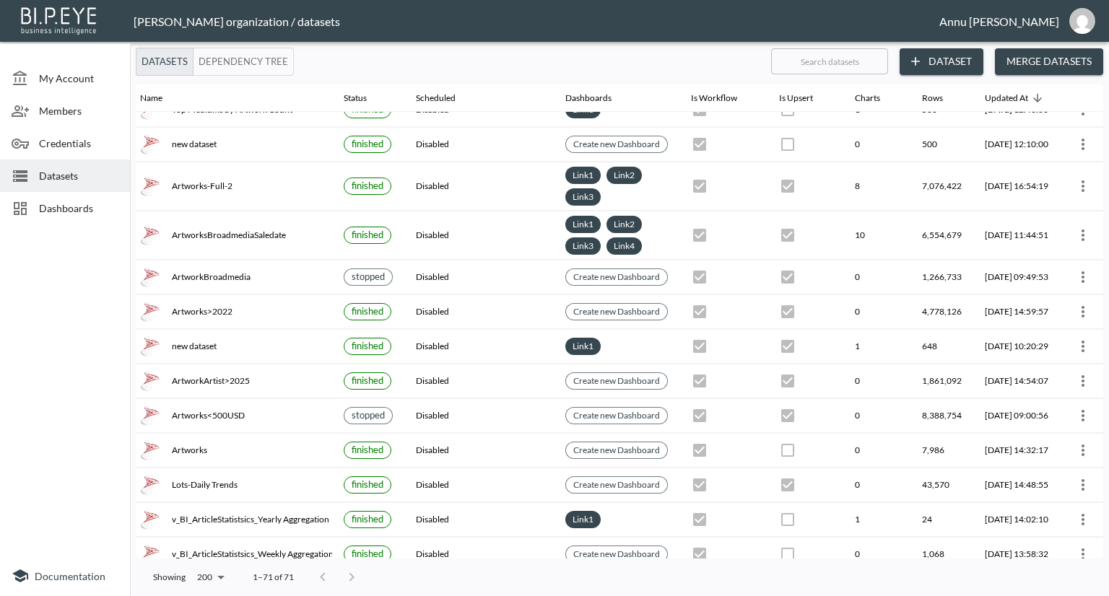
scroll to position [2028, 84]
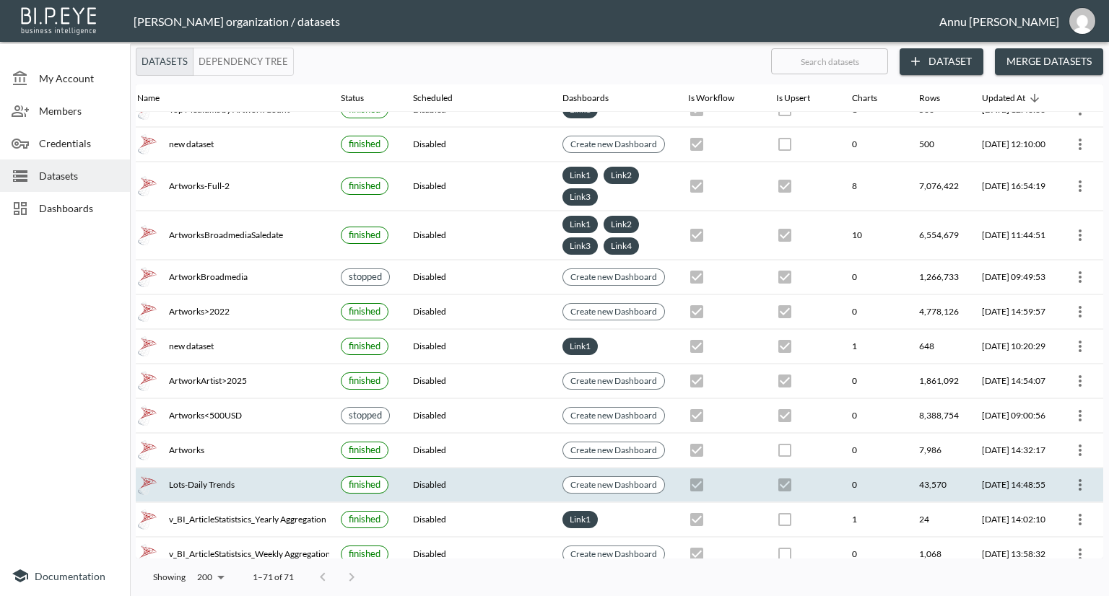
click at [1078, 474] on button "more" at bounding box center [1079, 485] width 23 height 23
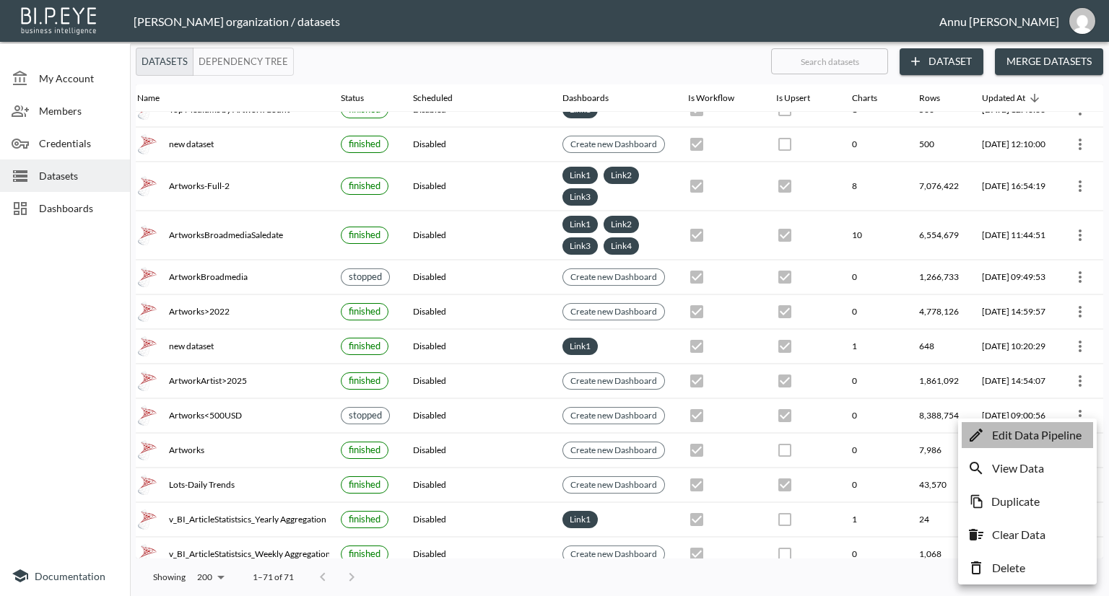
click at [1049, 436] on p "Edit Data Pipeline" at bounding box center [1037, 435] width 90 height 17
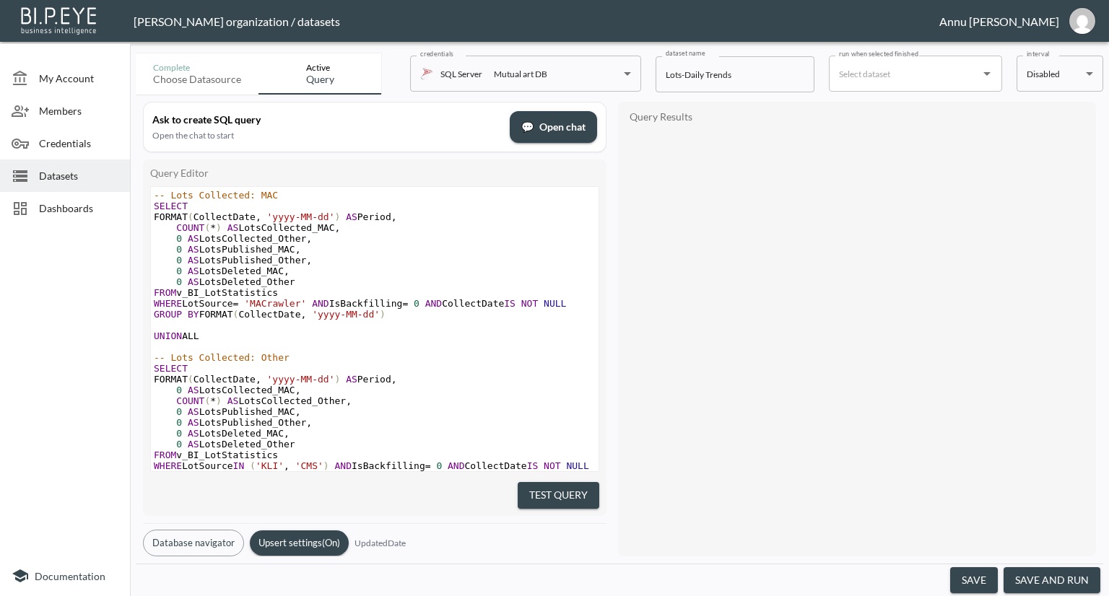
click at [5, 305] on div at bounding box center [65, 393] width 130 height 326
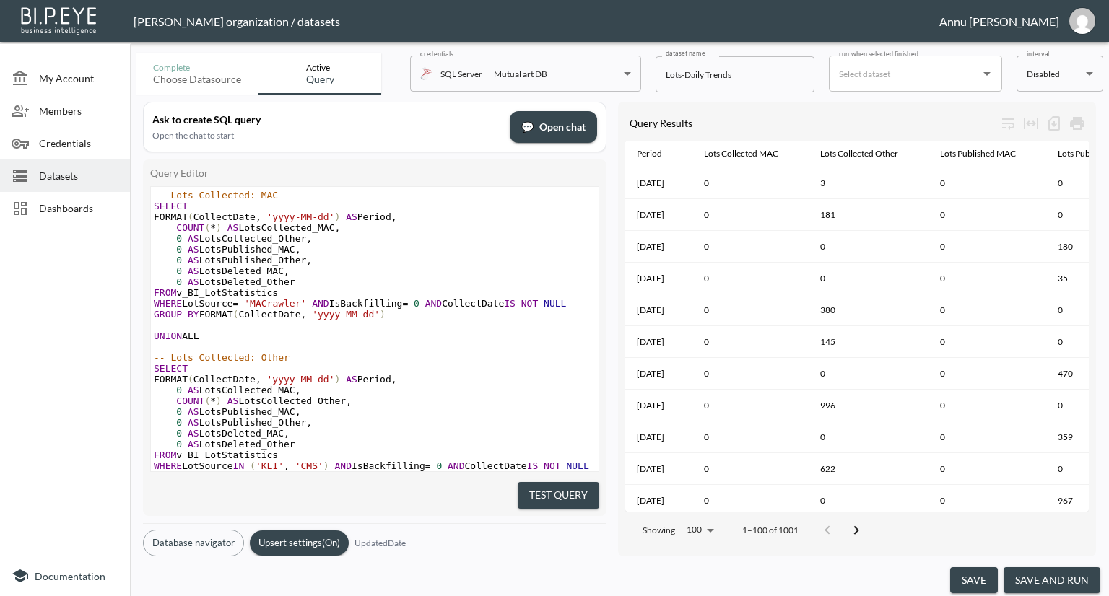
click at [48, 207] on span "Dashboards" at bounding box center [78, 208] width 79 height 15
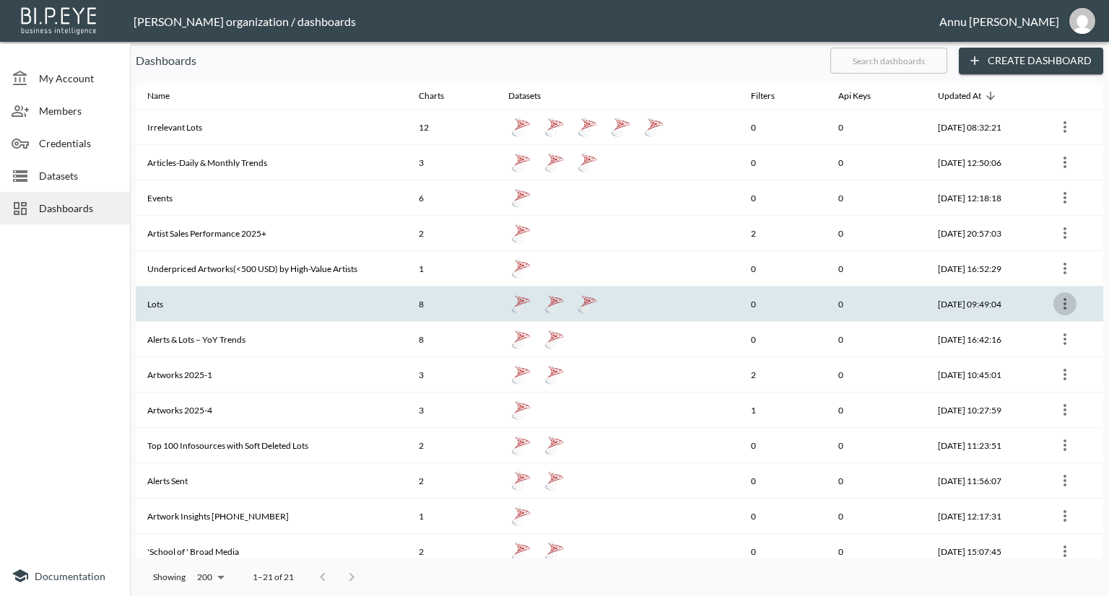
click at [1066, 300] on icon "more" at bounding box center [1064, 303] width 17 height 17
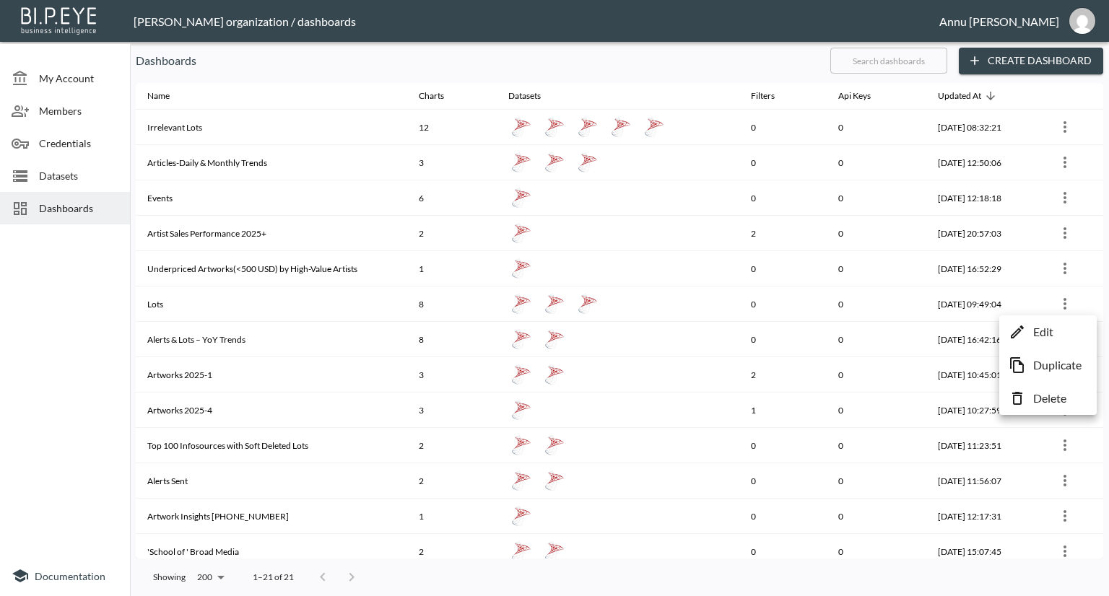
click at [1051, 332] on p "Edit" at bounding box center [1043, 331] width 20 height 17
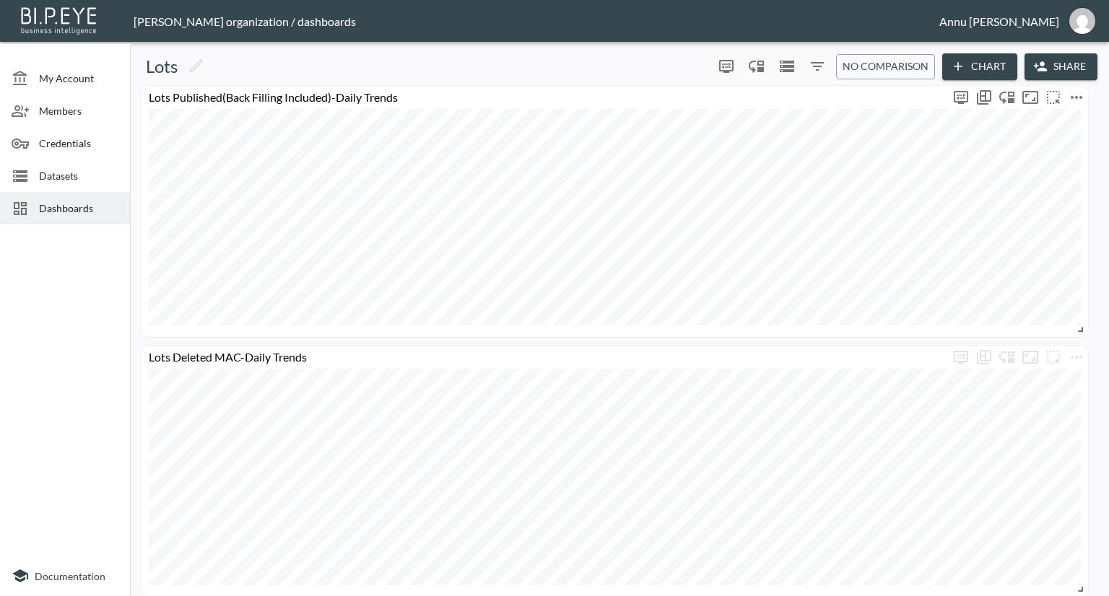
click at [1077, 95] on icon "more" at bounding box center [1076, 97] width 17 height 17
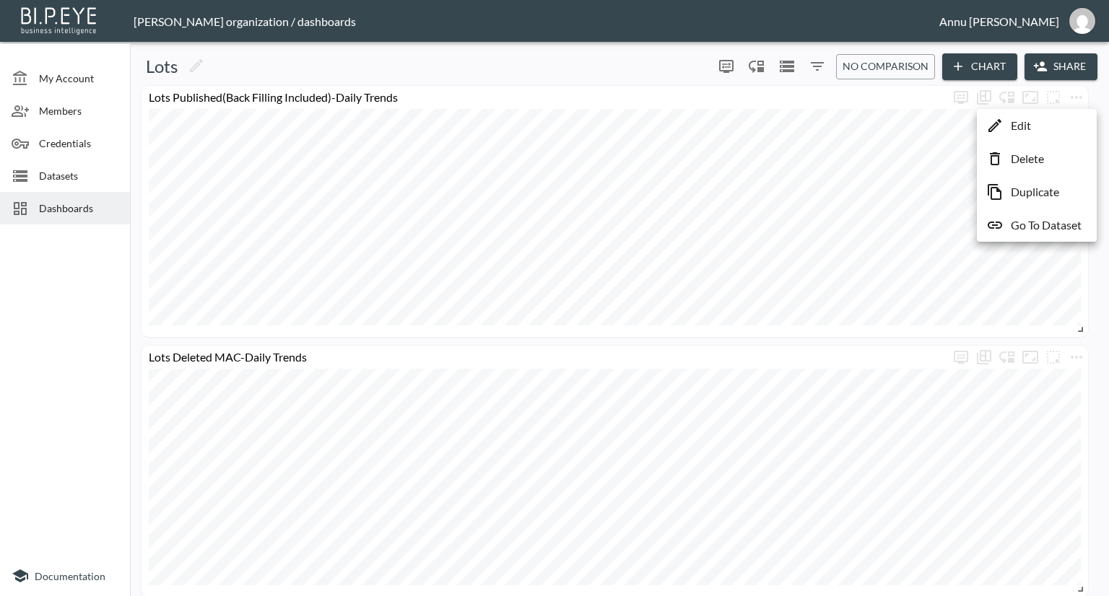
click at [1057, 227] on p "Go To Dataset" at bounding box center [1046, 225] width 71 height 17
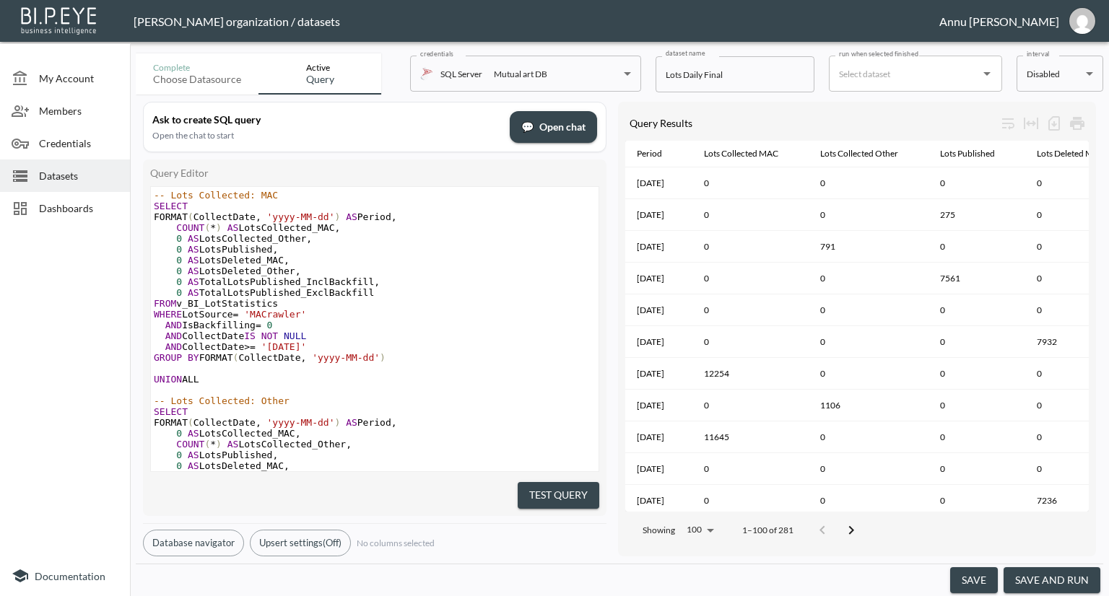
click at [1055, 583] on button "save and run" at bounding box center [1051, 580] width 97 height 27
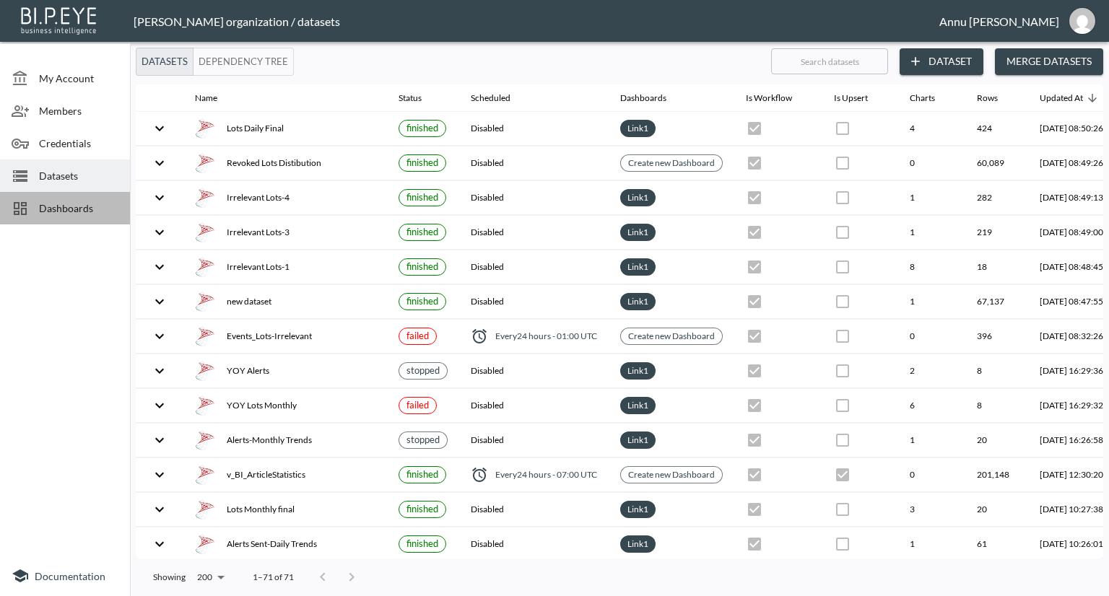
click at [87, 219] on div "Dashboards" at bounding box center [65, 208] width 130 height 32
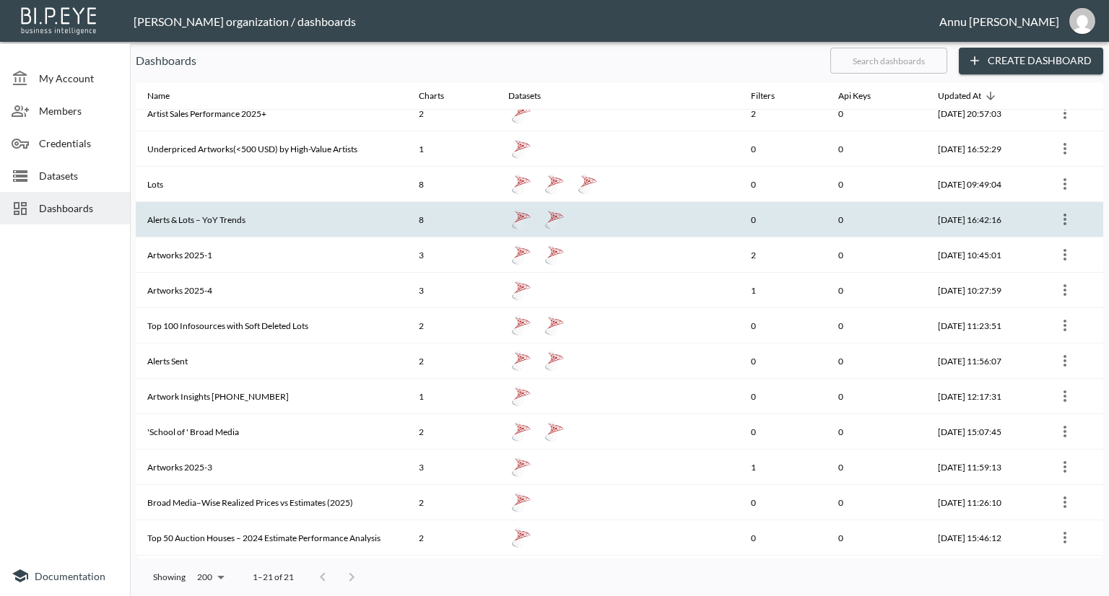
scroll to position [144, 0]
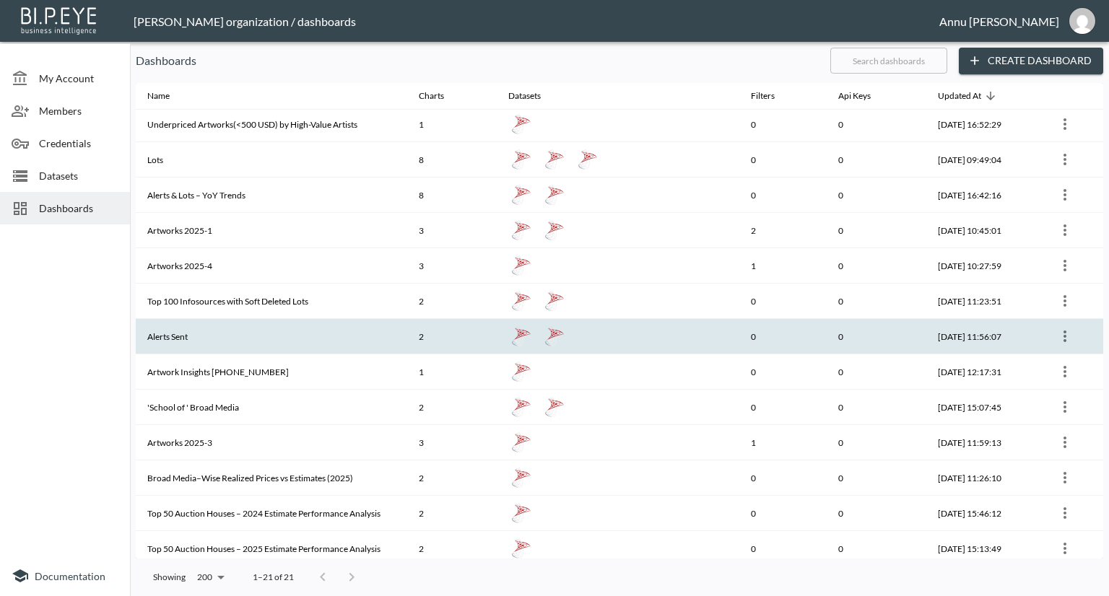
click at [1064, 331] on icon "more" at bounding box center [1064, 337] width 3 height 12
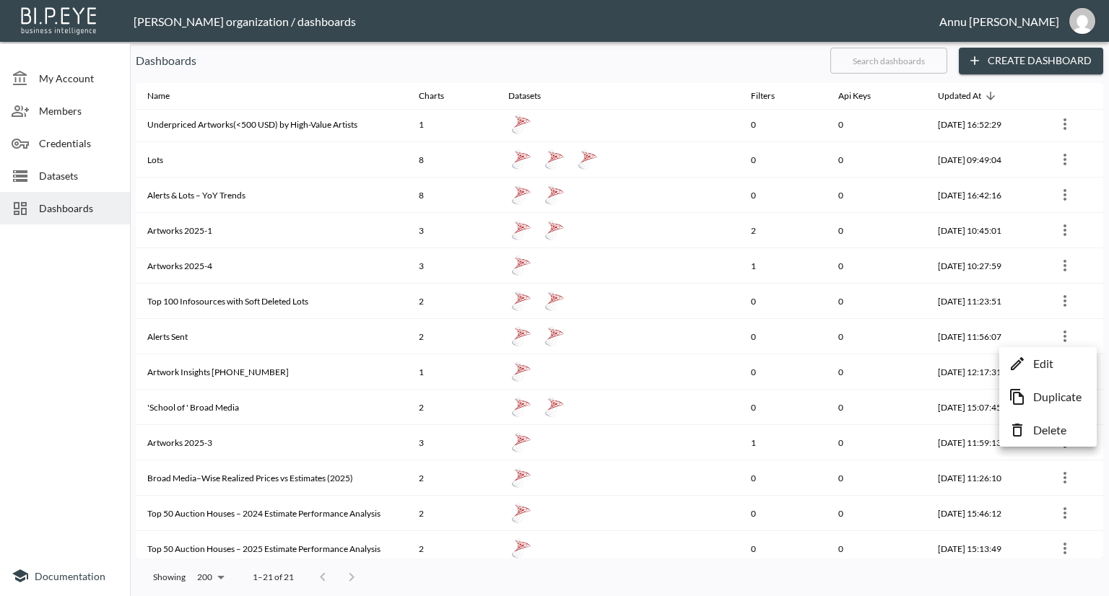
click at [1051, 359] on p "Edit" at bounding box center [1043, 363] width 20 height 17
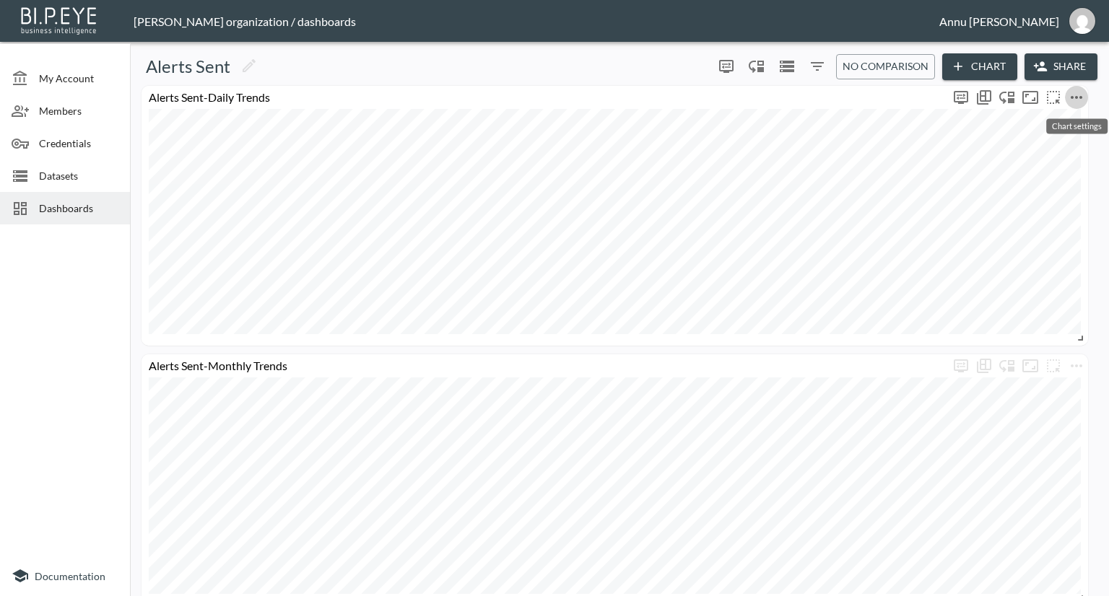
click at [1073, 94] on icon "more" at bounding box center [1076, 97] width 17 height 17
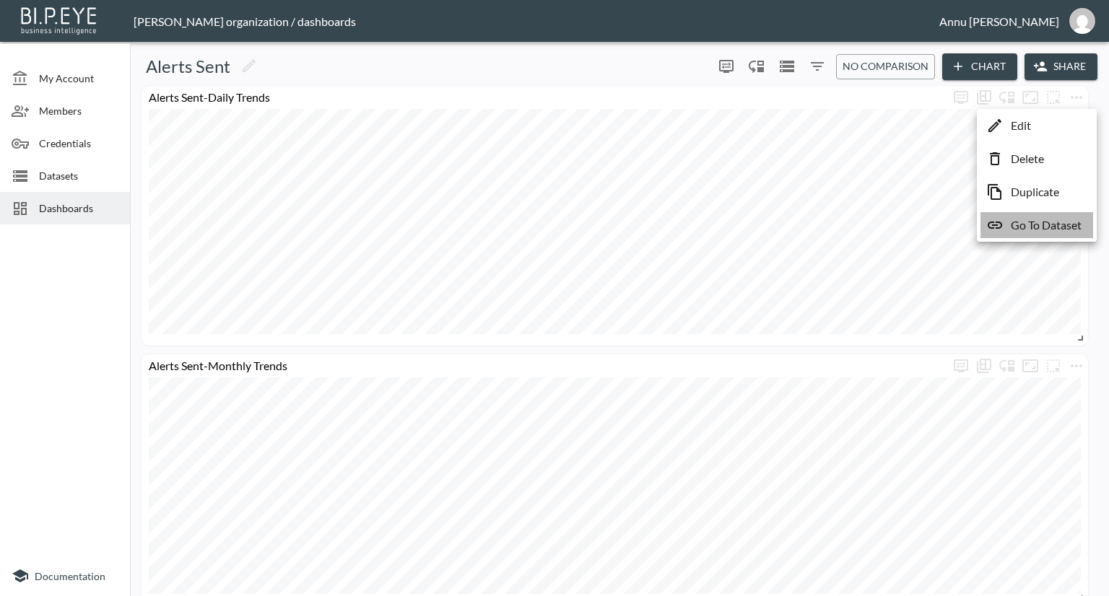
click at [1060, 230] on p "Go To Dataset" at bounding box center [1046, 225] width 71 height 17
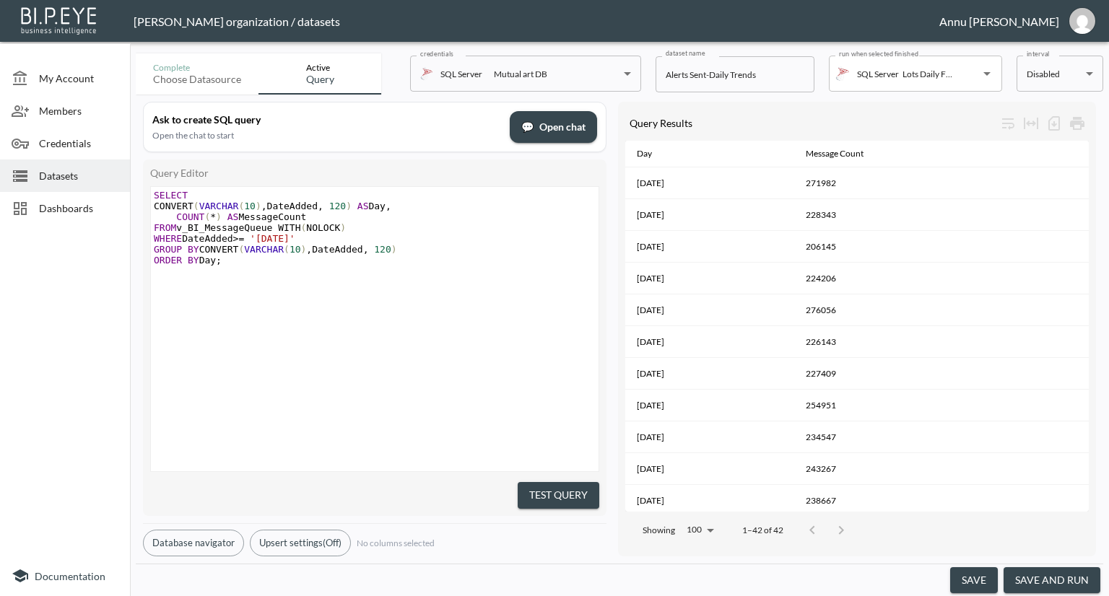
click at [1059, 574] on button "save and run" at bounding box center [1051, 580] width 97 height 27
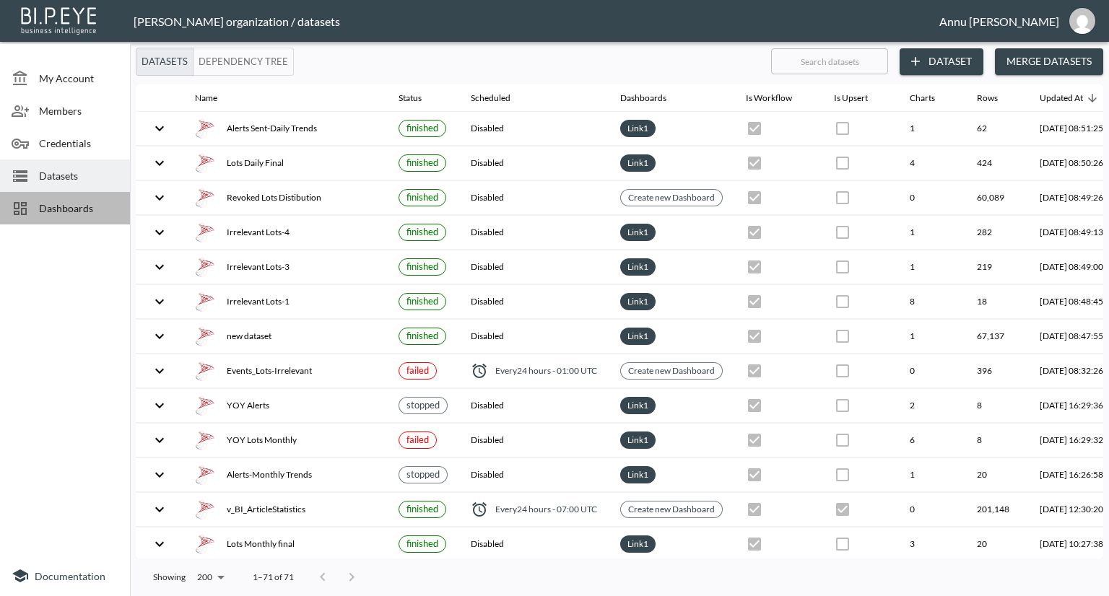
click at [94, 211] on span "Dashboards" at bounding box center [78, 208] width 79 height 15
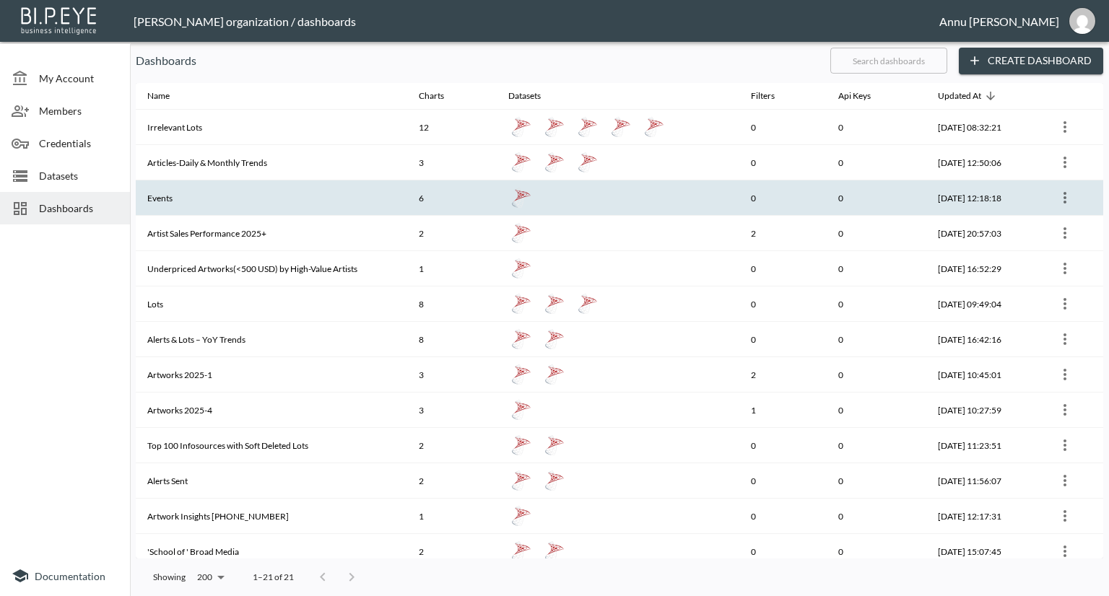
click at [1062, 196] on icon "more" at bounding box center [1064, 197] width 17 height 17
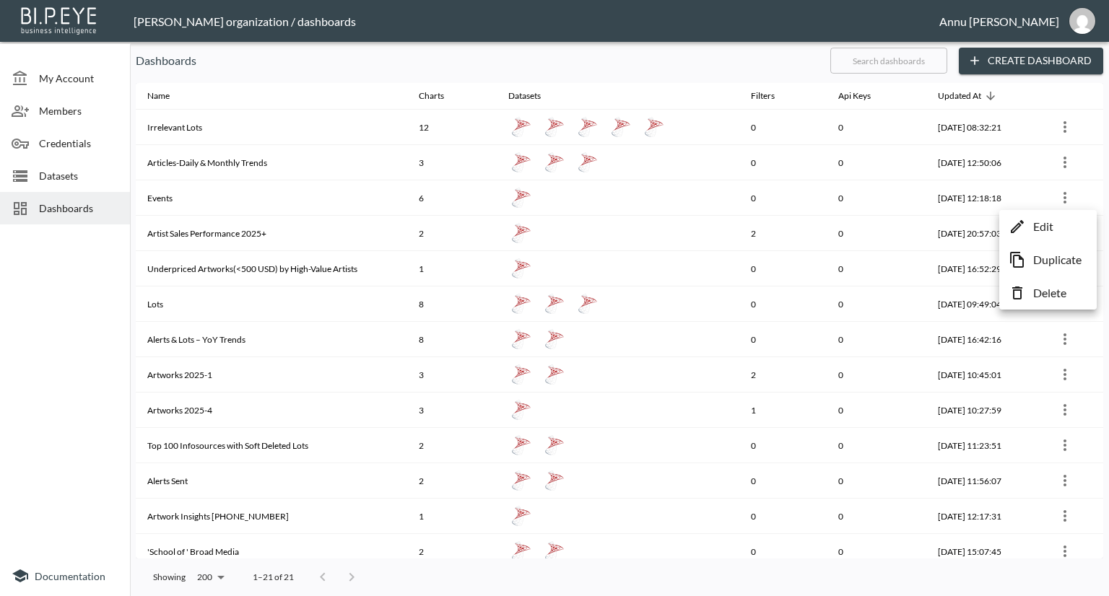
click at [1054, 224] on li "Edit" at bounding box center [1048, 227] width 90 height 26
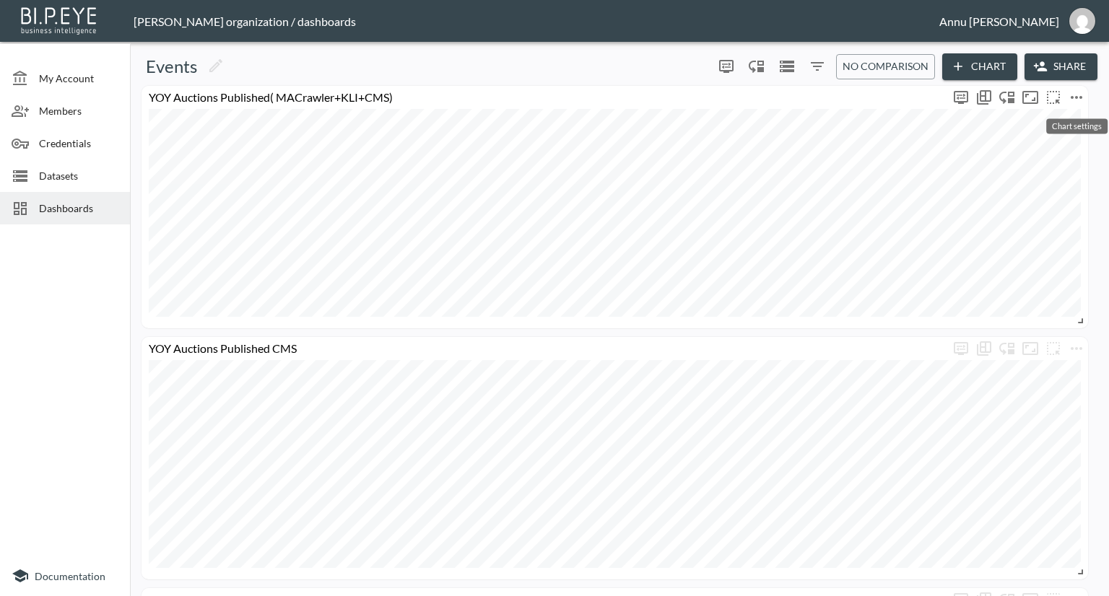
click at [1079, 97] on icon "more" at bounding box center [1076, 97] width 17 height 17
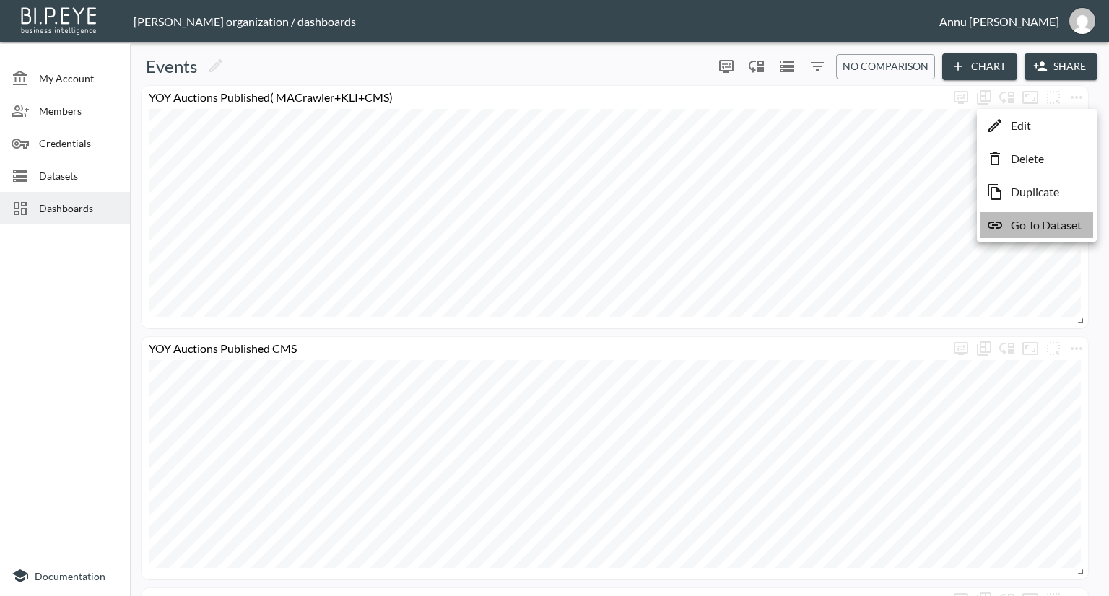
click at [1063, 226] on p "Go To Dataset" at bounding box center [1046, 225] width 71 height 17
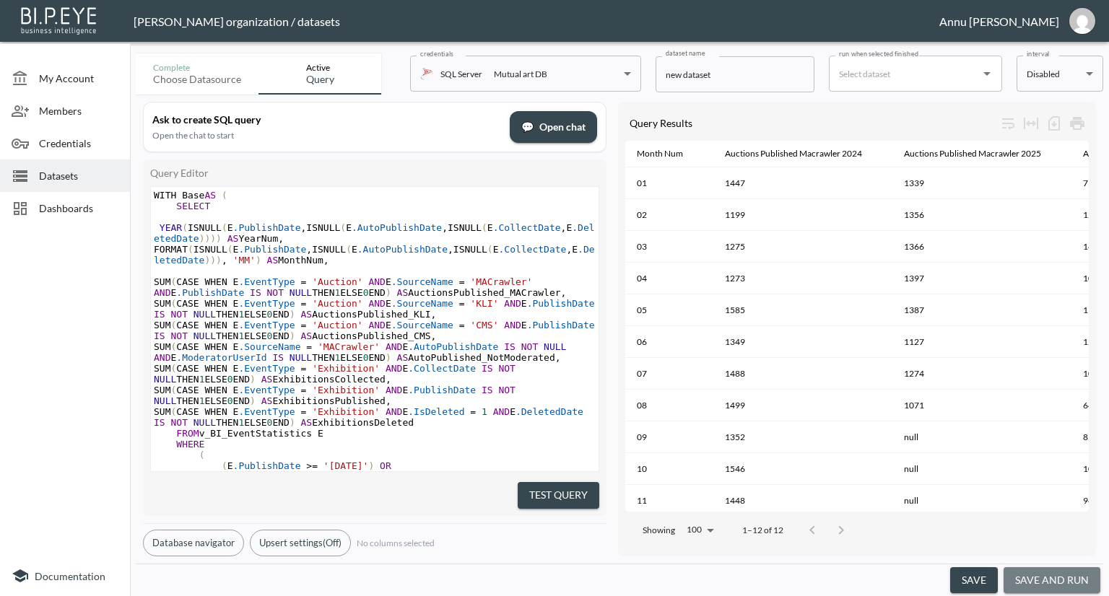
click at [1070, 587] on button "save and run" at bounding box center [1051, 580] width 97 height 27
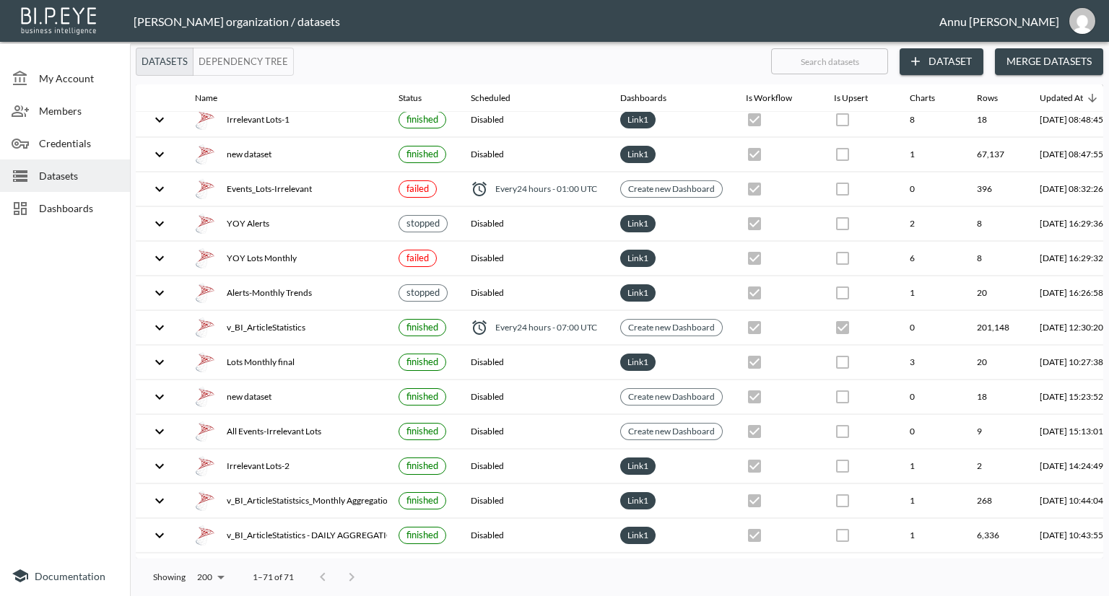
scroll to position [217, 84]
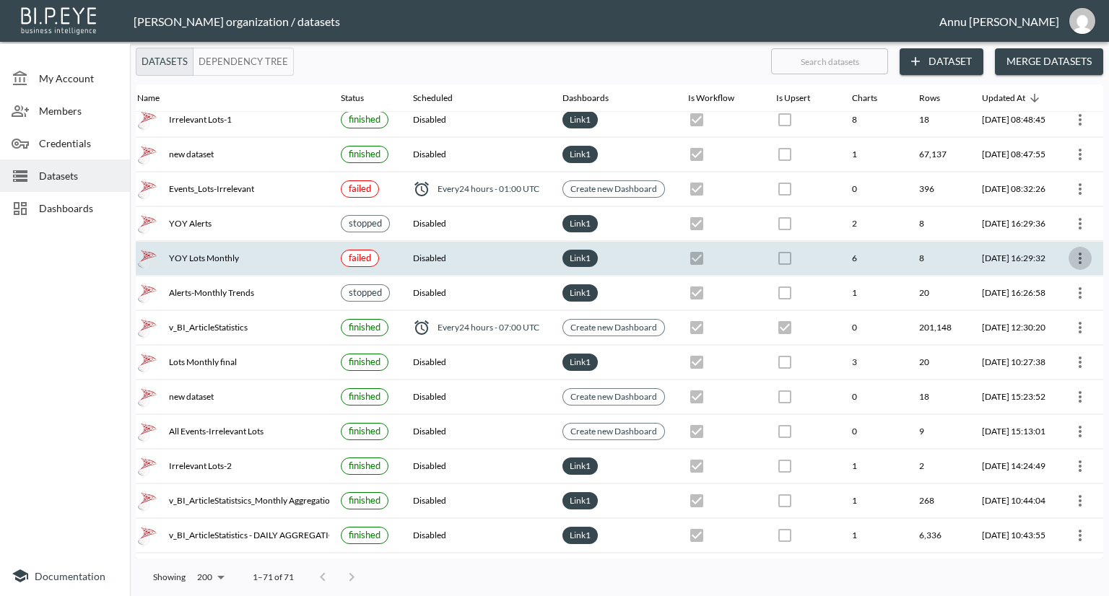
click at [1078, 253] on icon "more" at bounding box center [1079, 259] width 3 height 12
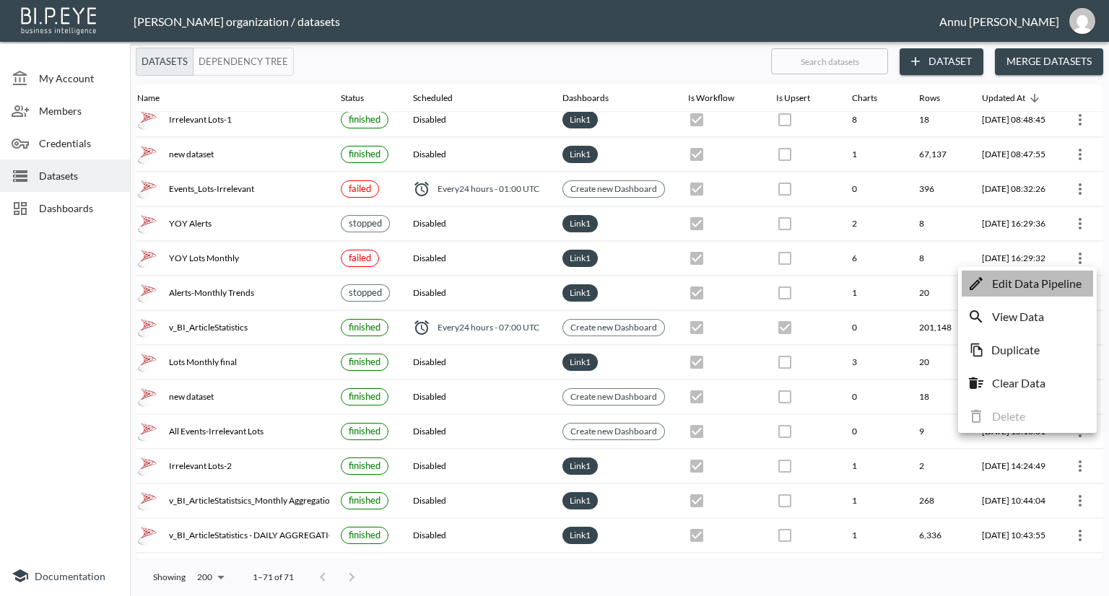
click at [1060, 282] on p "Edit Data Pipeline" at bounding box center [1037, 283] width 90 height 17
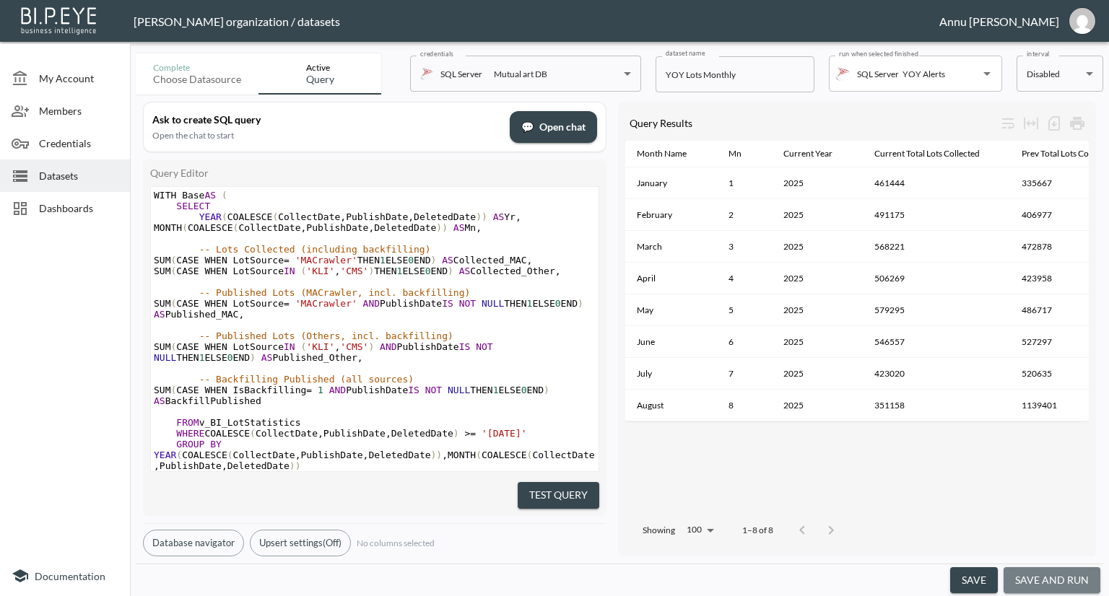
click at [1036, 575] on button "save and run" at bounding box center [1051, 580] width 97 height 27
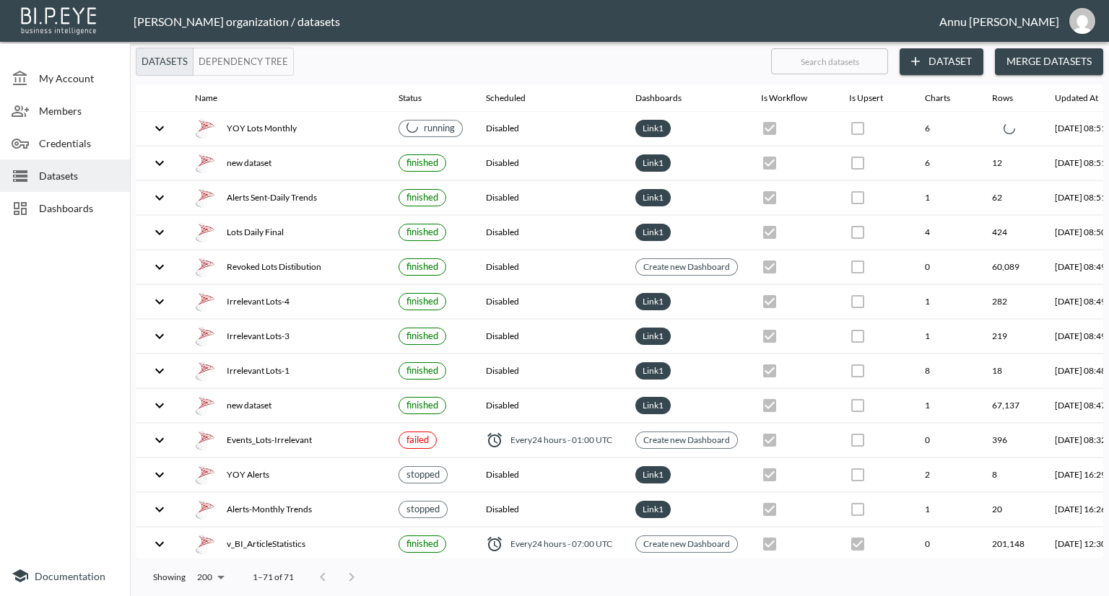
checkbox input "false"
checkbox input "true"
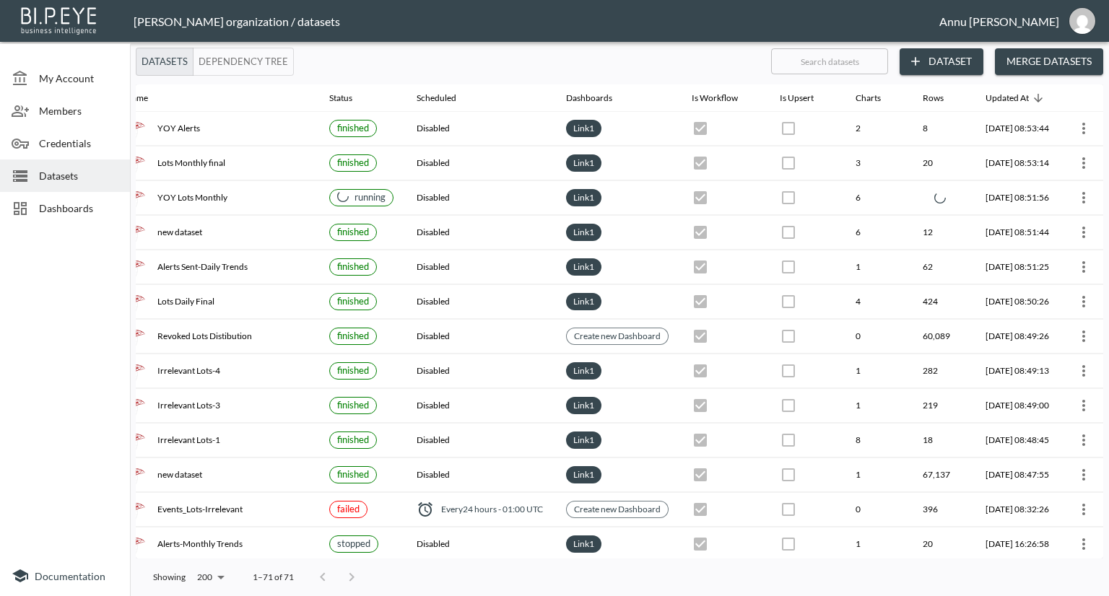
scroll to position [0, 97]
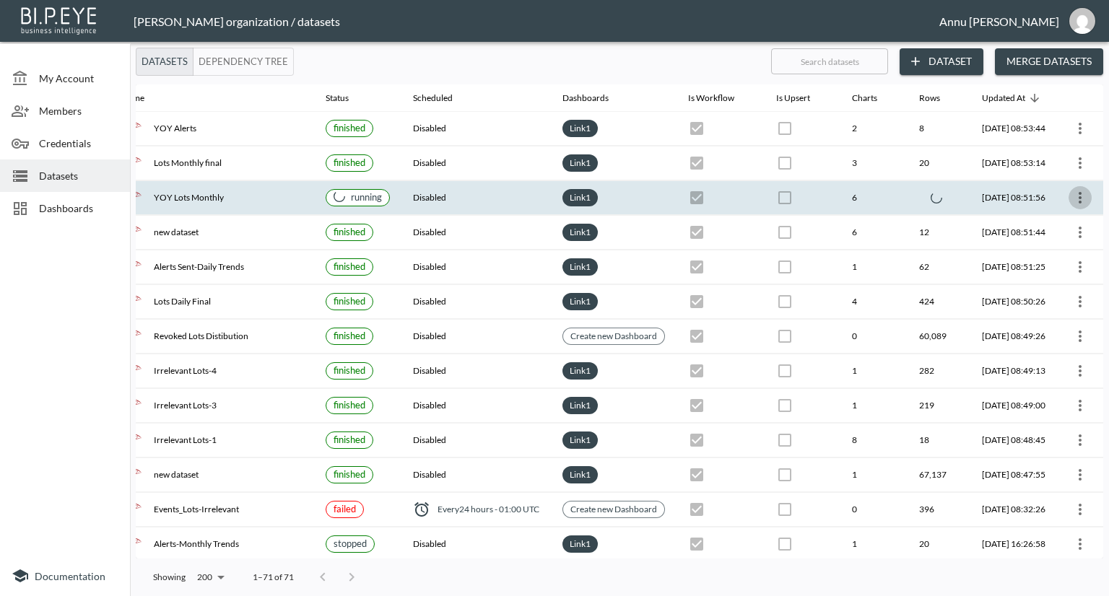
click at [1078, 193] on icon "more" at bounding box center [1079, 197] width 17 height 17
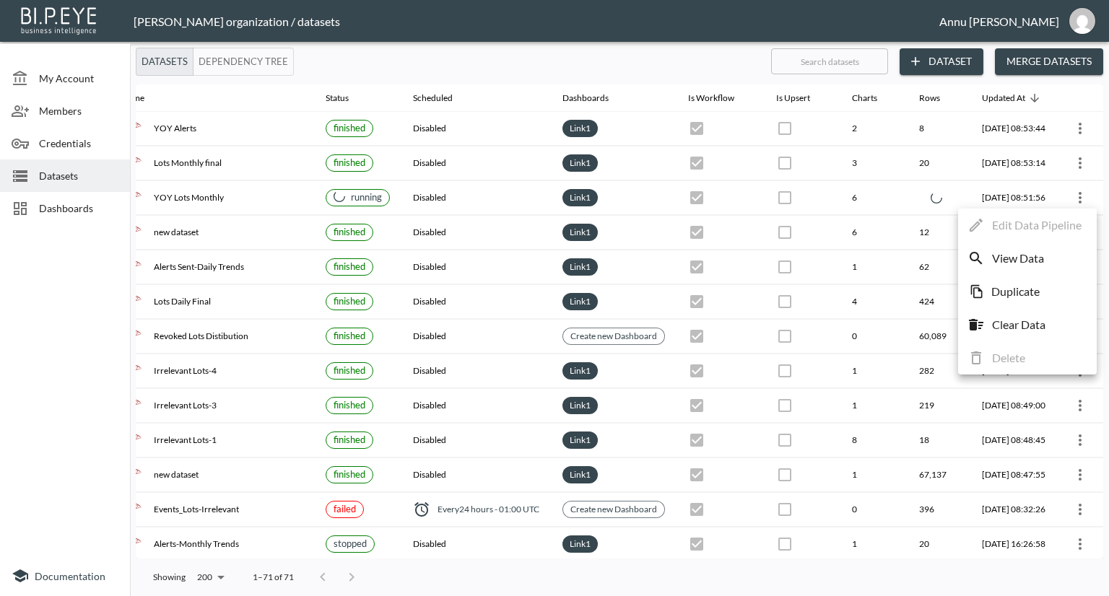
drag, startPoint x: 401, startPoint y: 555, endPoint x: 258, endPoint y: 544, distance: 143.3
click at [258, 544] on div at bounding box center [554, 298] width 1109 height 596
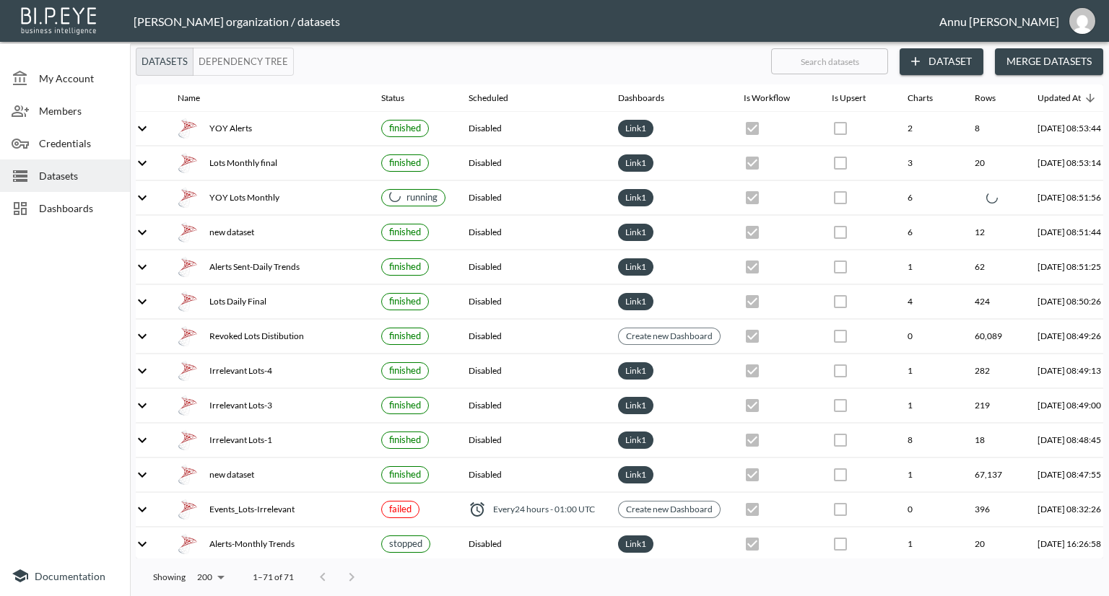
scroll to position [0, 0]
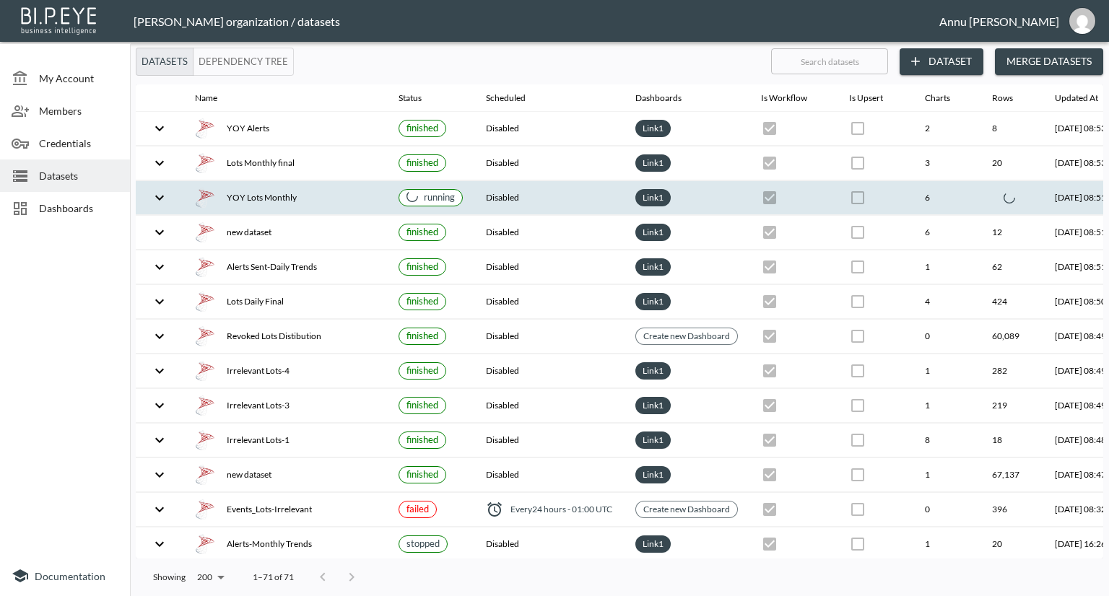
click at [153, 194] on icon "expand row" at bounding box center [159, 197] width 17 height 17
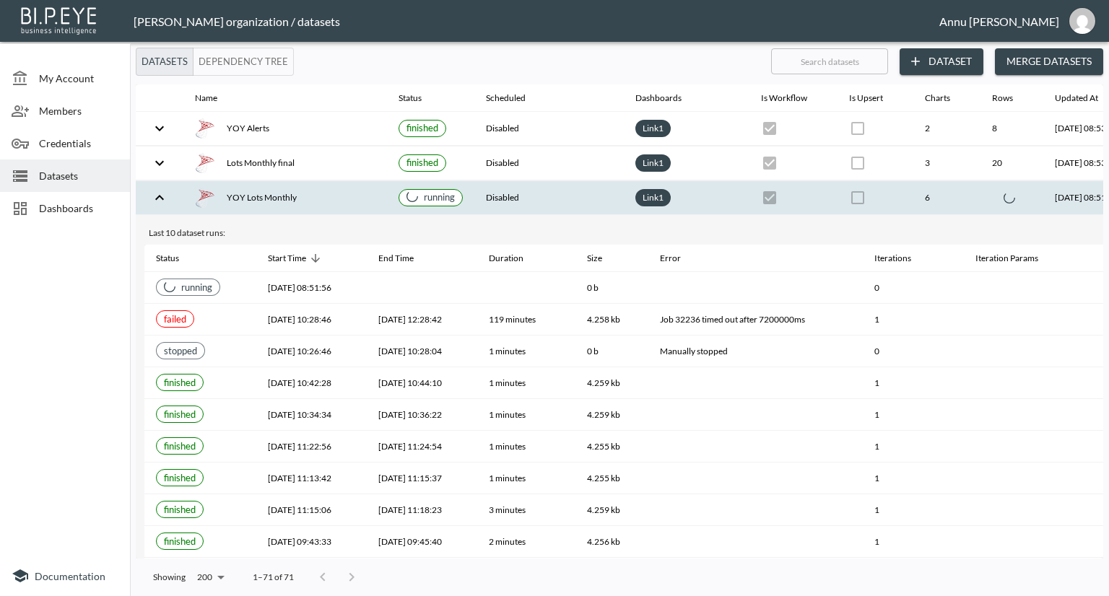
scroll to position [0, 101]
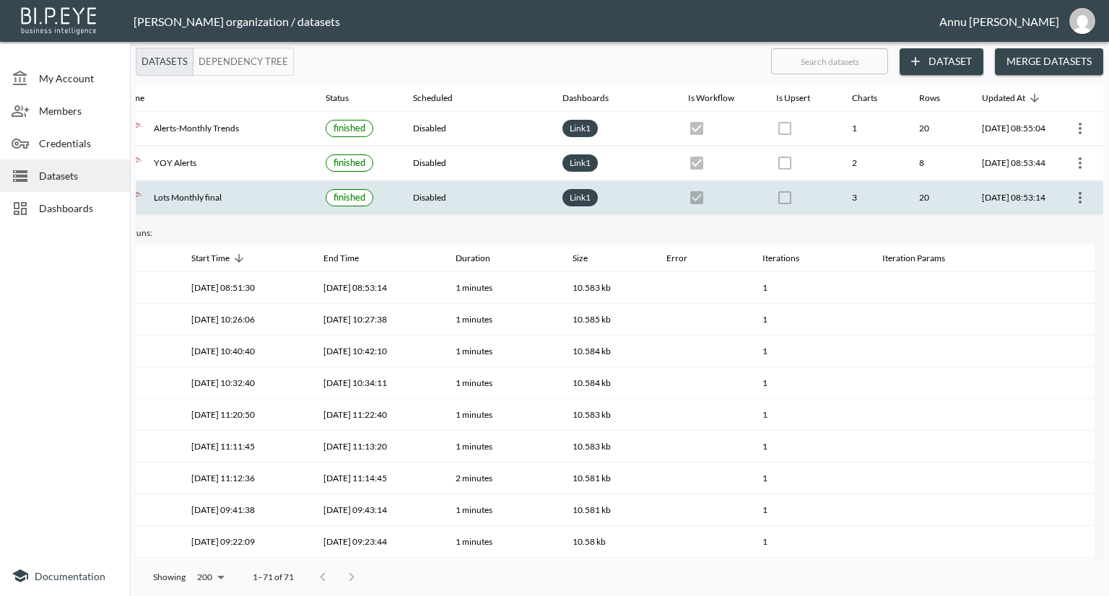
click at [80, 304] on div at bounding box center [65, 393] width 130 height 326
click at [73, 206] on span "Dashboards" at bounding box center [78, 208] width 79 height 15
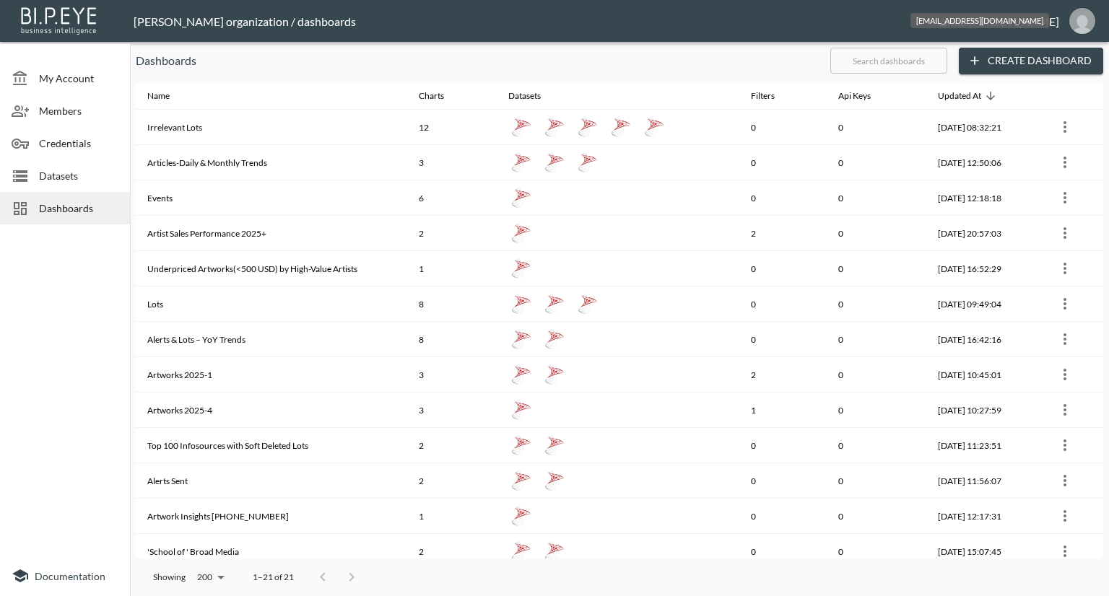
click at [1080, 18] on img "annu@mutualart.com" at bounding box center [1082, 21] width 26 height 26
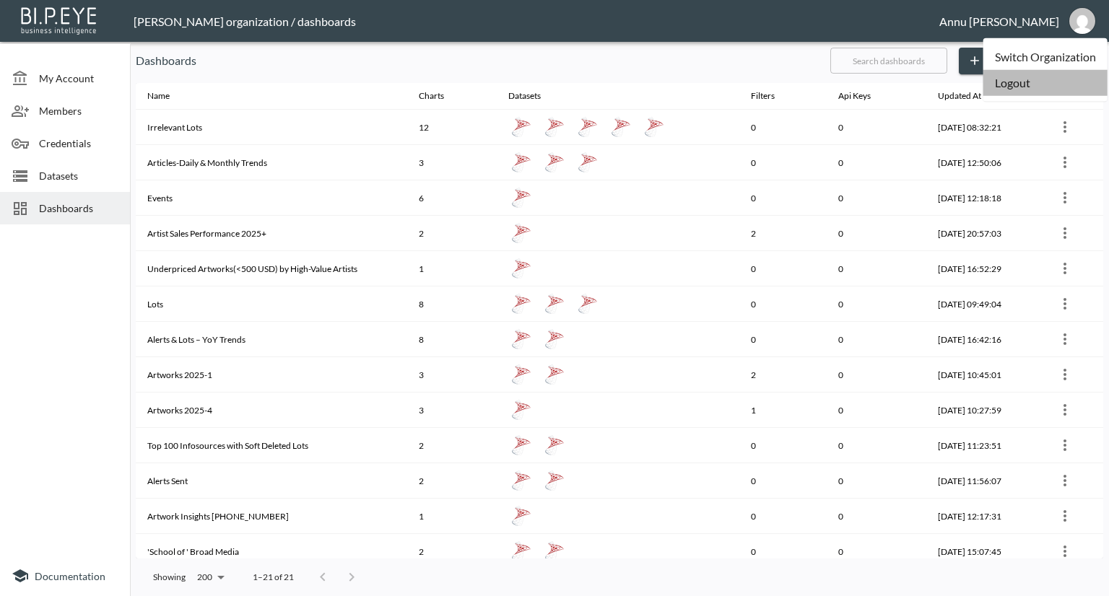
click at [1028, 79] on li "Logout" at bounding box center [1045, 83] width 124 height 26
